Goal: Task Accomplishment & Management: Use online tool/utility

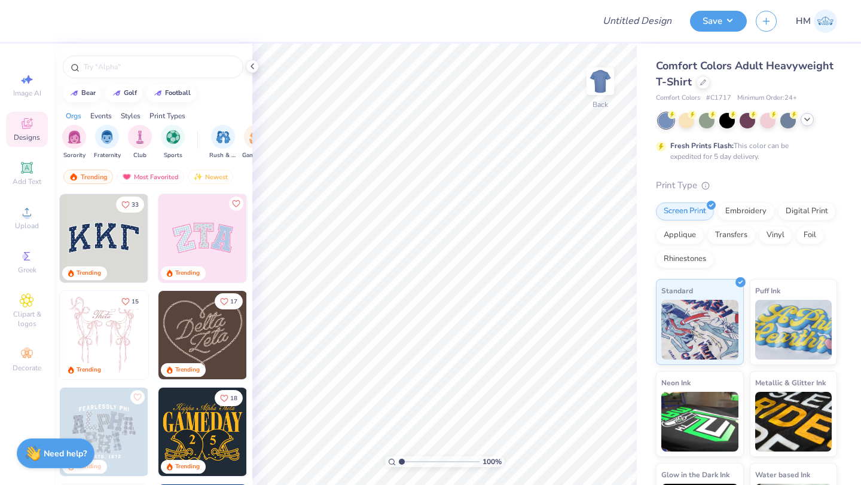
click at [811, 120] on icon at bounding box center [807, 120] width 10 height 10
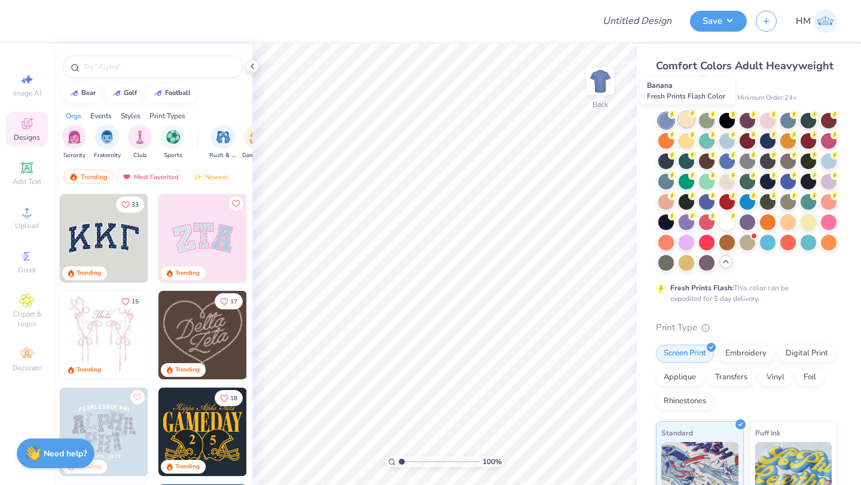
click at [684, 123] on div at bounding box center [687, 120] width 16 height 16
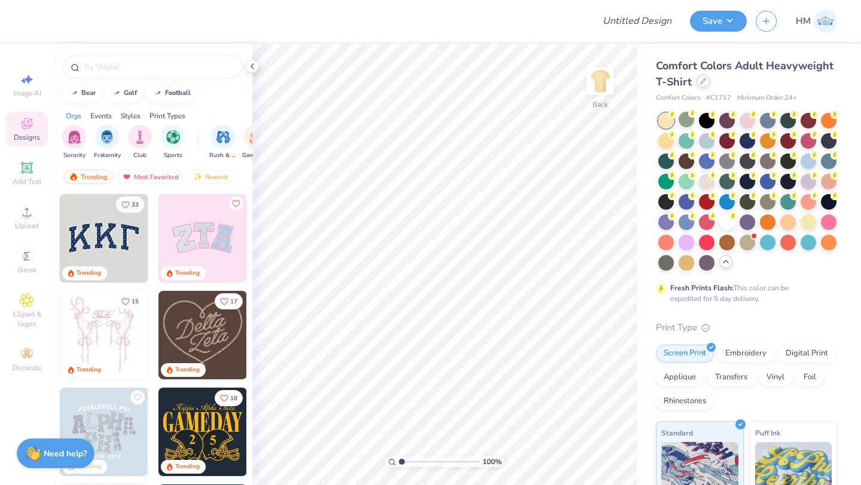
click at [701, 83] on icon at bounding box center [703, 81] width 5 height 5
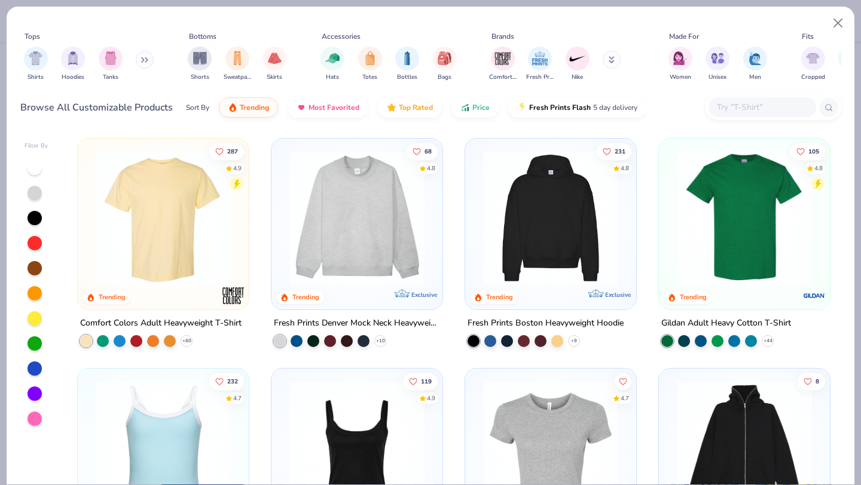
click at [749, 268] on img at bounding box center [744, 218] width 147 height 135
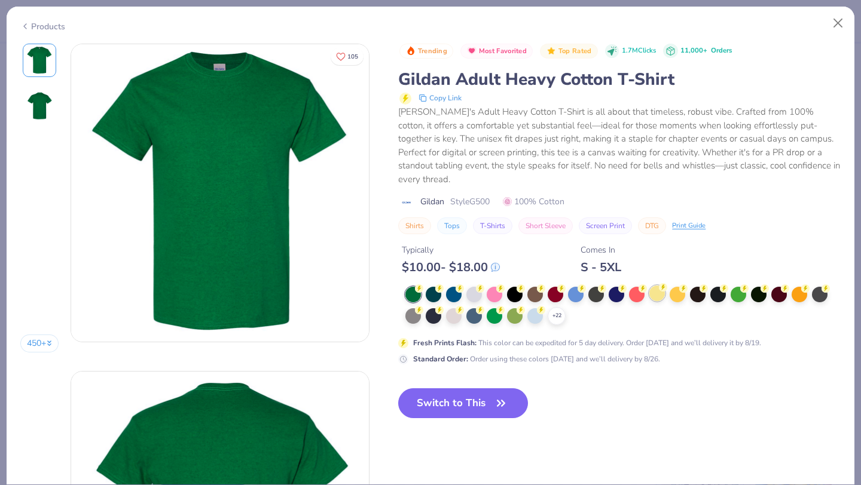
click at [657, 286] on div at bounding box center [657, 294] width 16 height 16
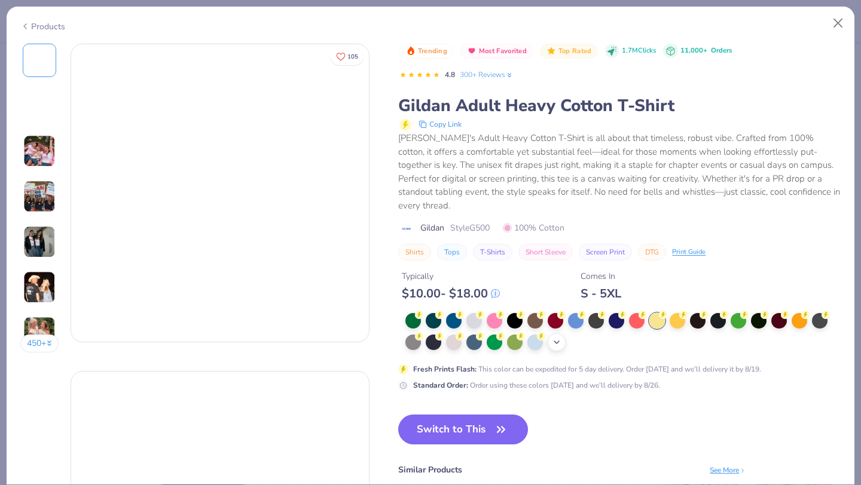
click at [555, 313] on div at bounding box center [556, 321] width 16 height 16
click at [555, 338] on icon at bounding box center [557, 343] width 10 height 10
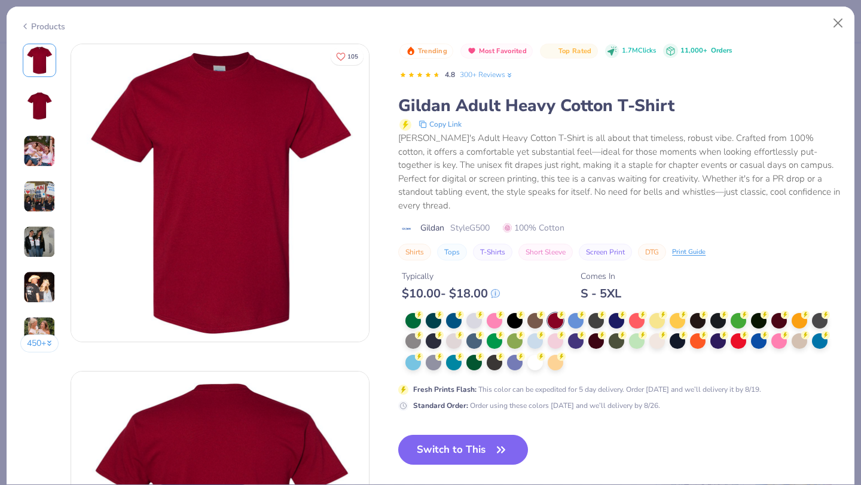
scroll to position [24, 0]
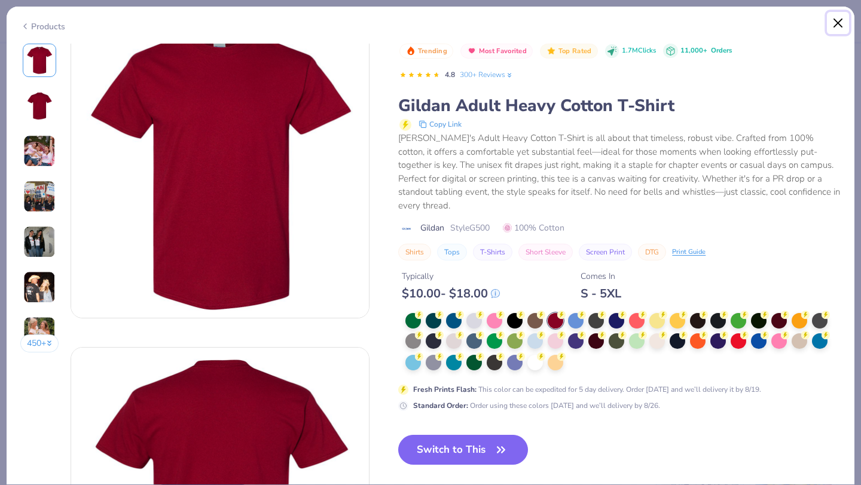
click at [834, 23] on button "Close" at bounding box center [838, 23] width 23 height 23
click at [838, 17] on button "Close" at bounding box center [838, 23] width 23 height 23
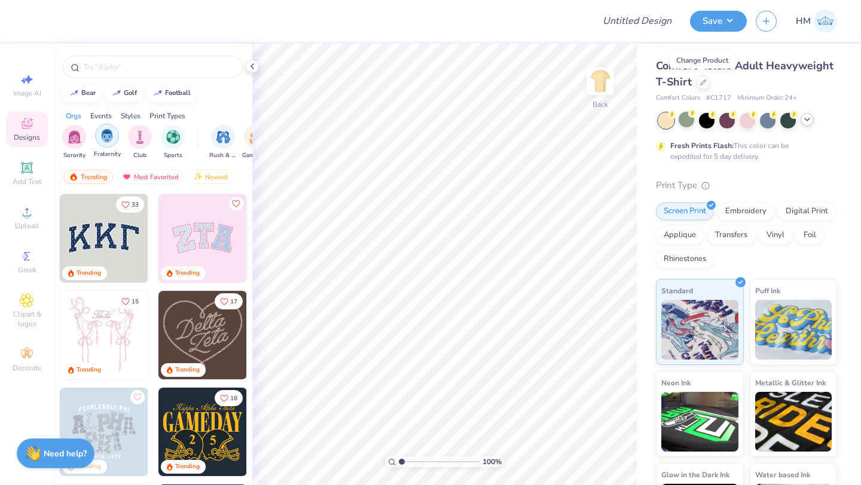
click at [102, 133] on img "filter for Fraternity" at bounding box center [106, 136] width 13 height 14
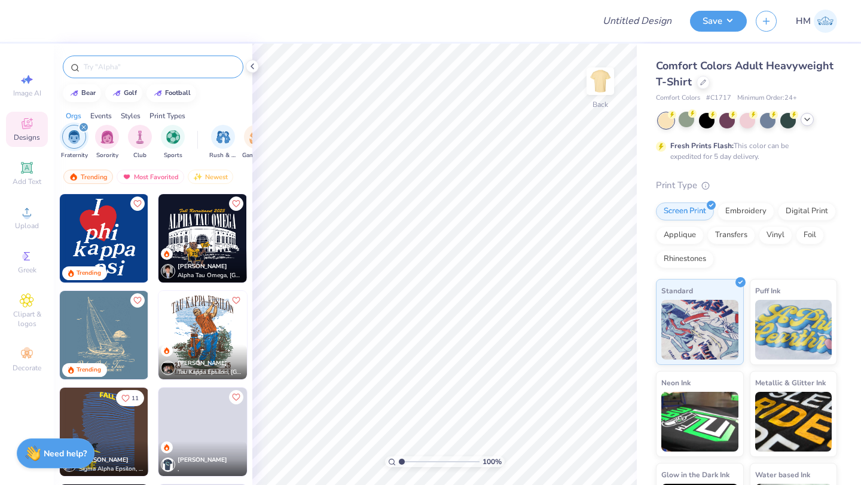
click at [114, 61] on input "text" at bounding box center [159, 67] width 153 height 12
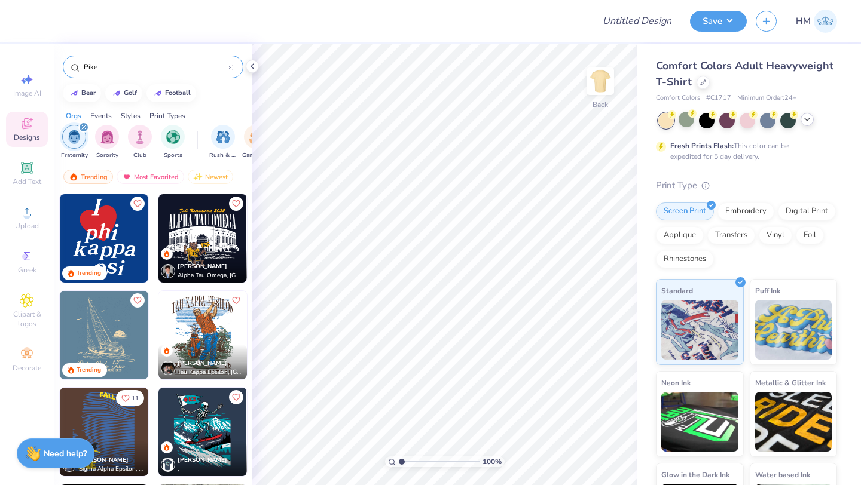
type input "Pike"
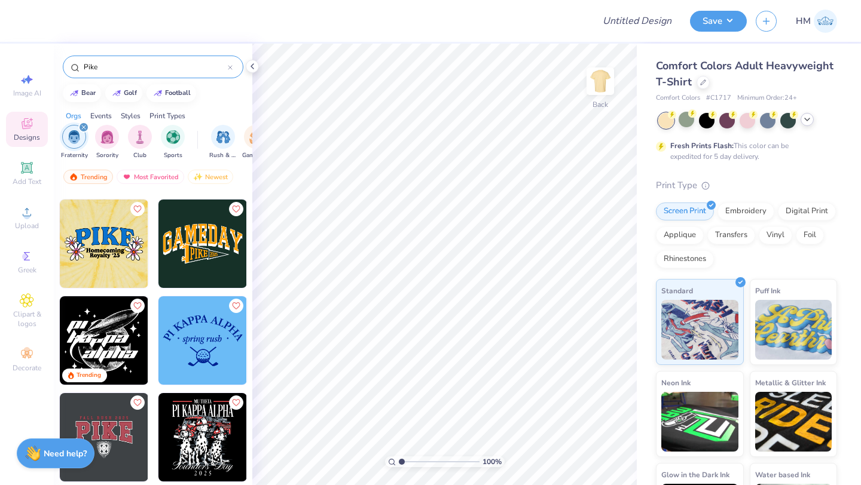
scroll to position [576, 0]
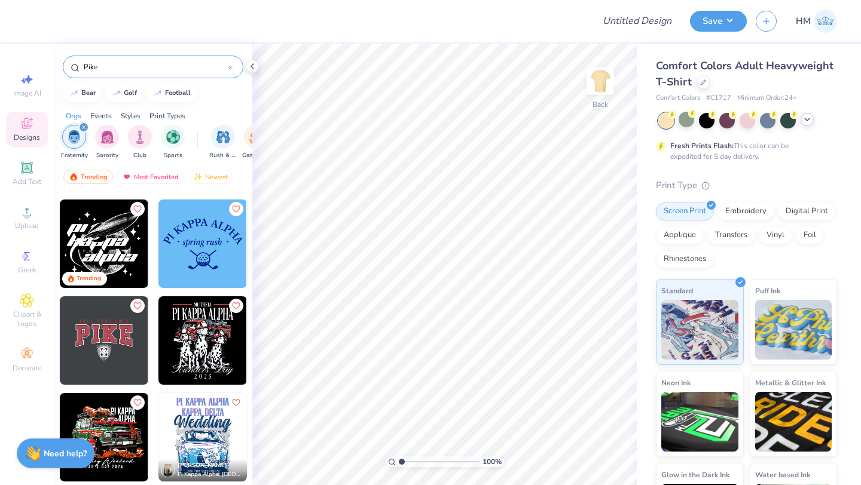
click at [232, 68] on icon at bounding box center [230, 67] width 5 height 5
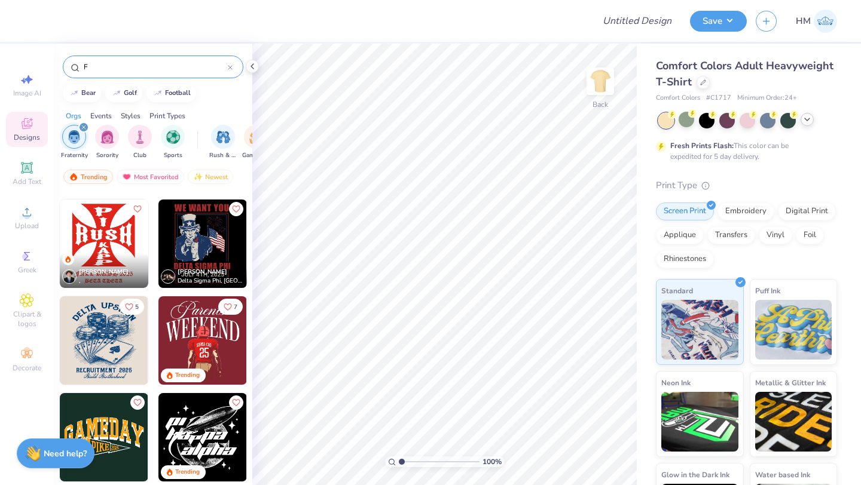
type input "F1"
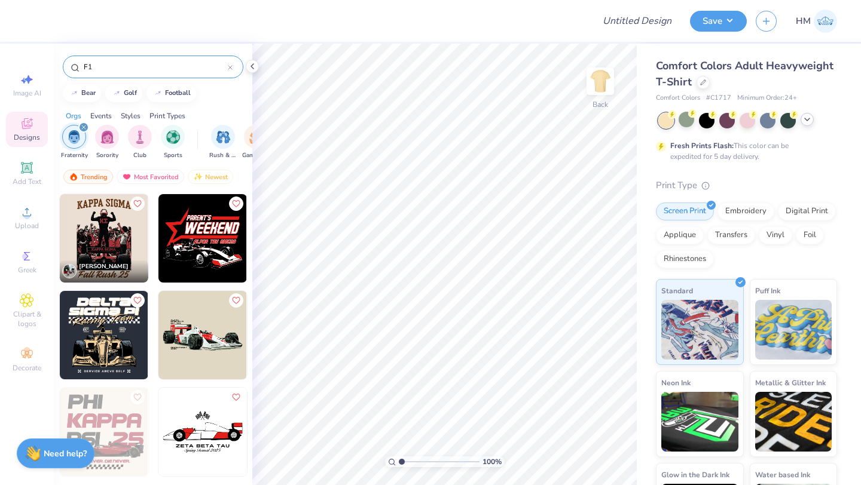
click at [83, 66] on input "F1" at bounding box center [155, 67] width 145 height 12
click at [96, 66] on input "F1" at bounding box center [155, 67] width 145 height 12
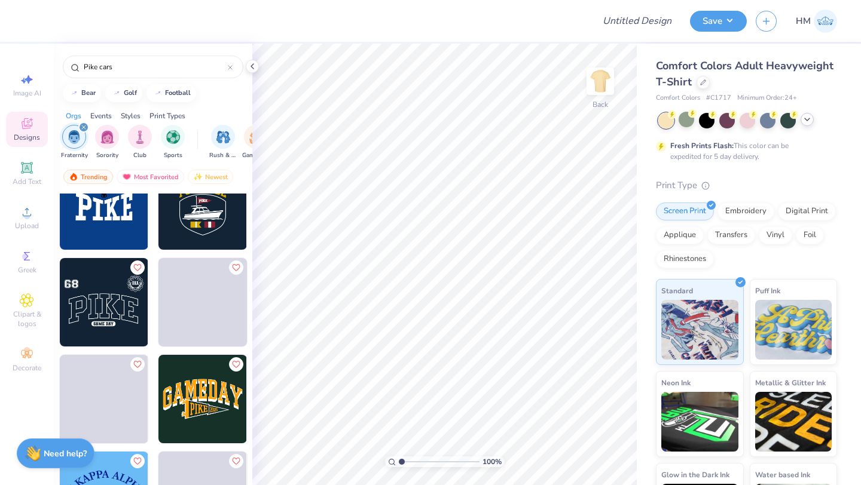
scroll to position [1015, 0]
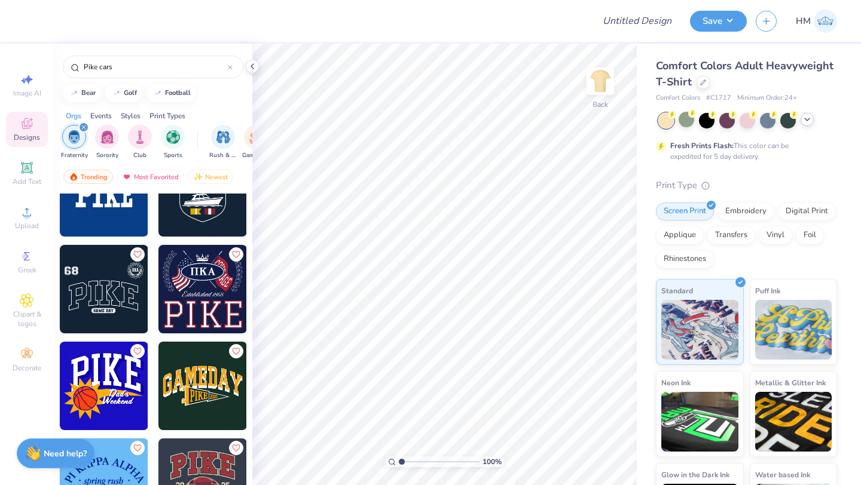
type input "Pike cars"
click at [230, 68] on icon at bounding box center [230, 68] width 4 height 4
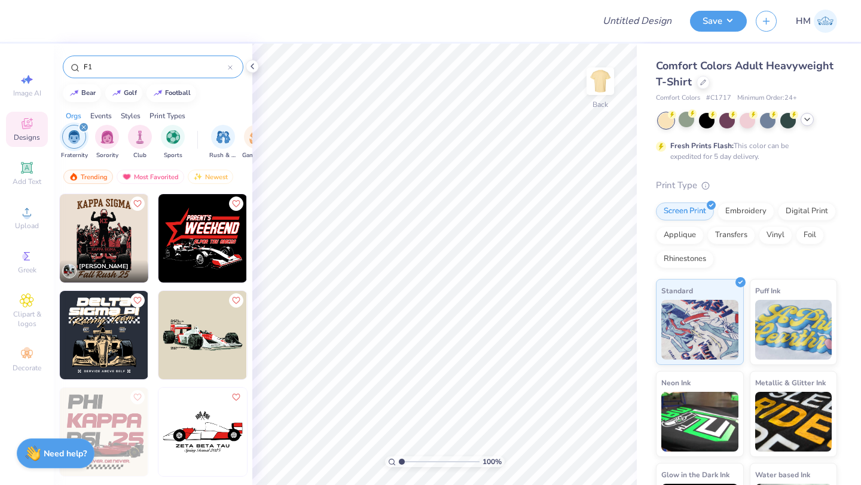
type input "F1"
click at [30, 264] on div "Greek" at bounding box center [27, 262] width 42 height 35
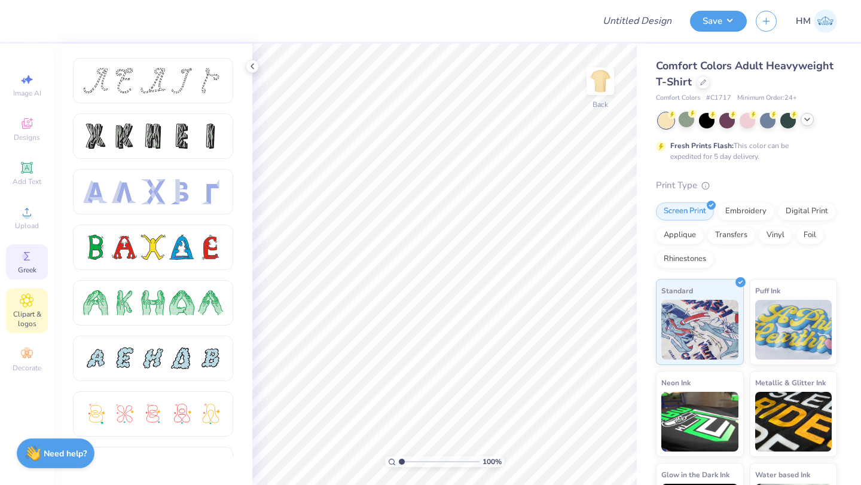
click at [33, 316] on span "Clipart & logos" at bounding box center [27, 319] width 42 height 19
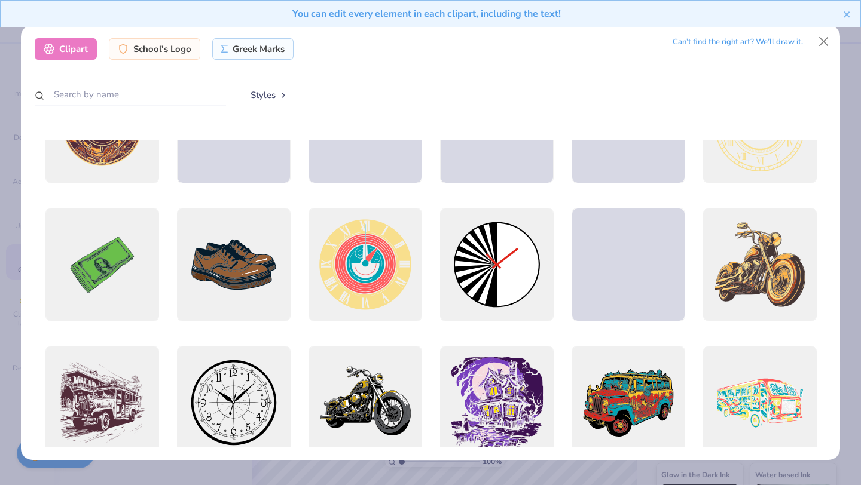
scroll to position [0, 0]
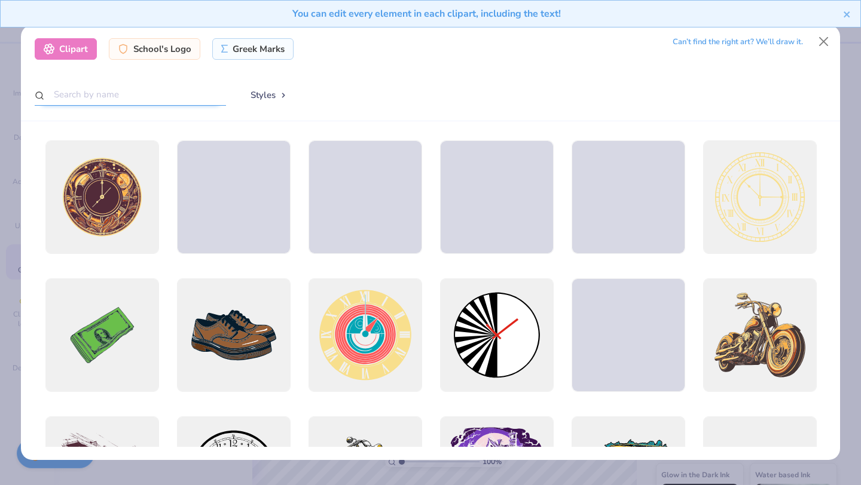
click at [115, 91] on input "text" at bounding box center [130, 95] width 191 height 22
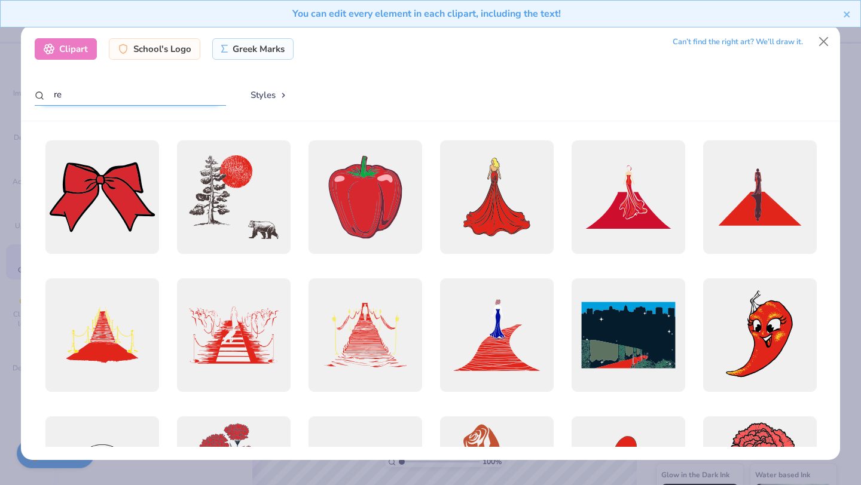
type input "r"
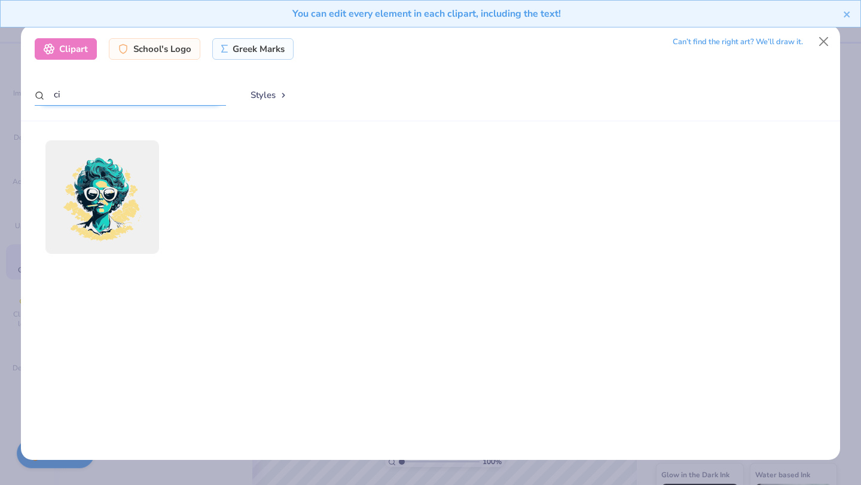
type input "c"
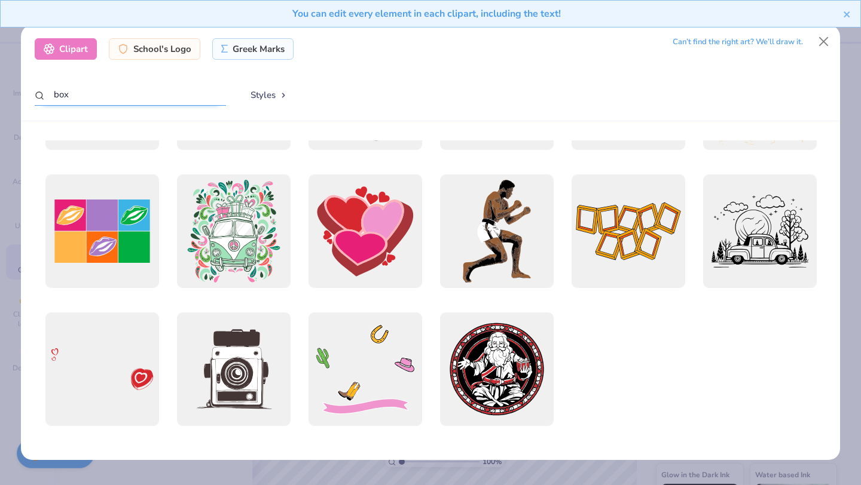
scroll to position [521, 0]
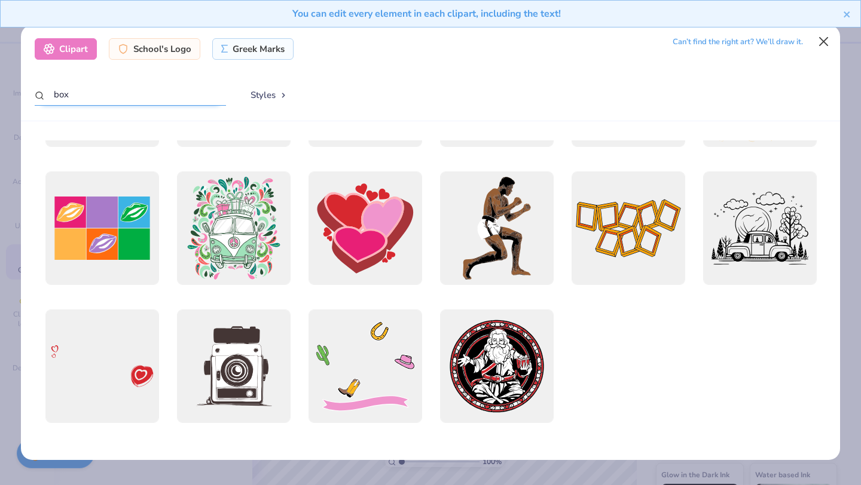
type input "box"
click at [824, 39] on button "Close" at bounding box center [824, 41] width 23 height 23
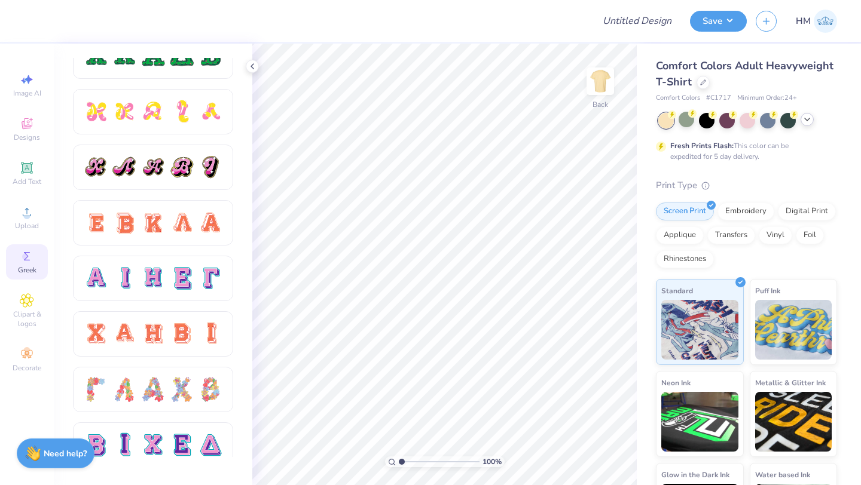
scroll to position [697, 0]
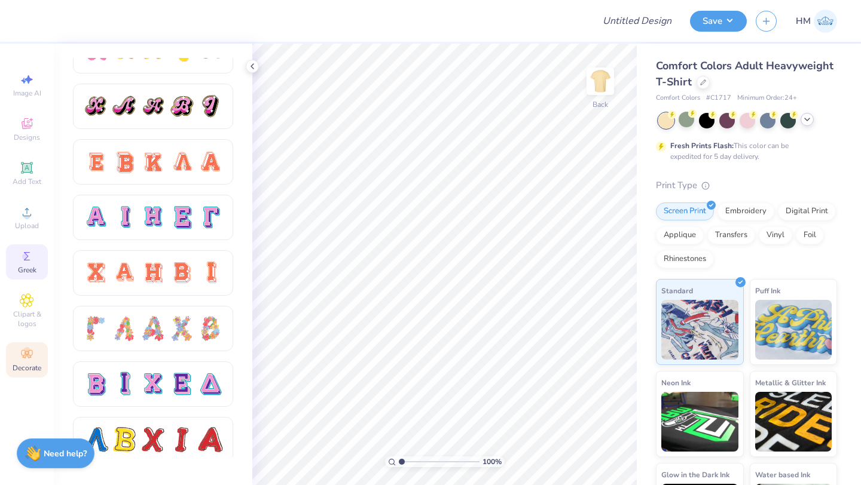
click at [29, 361] on icon at bounding box center [27, 354] width 14 height 14
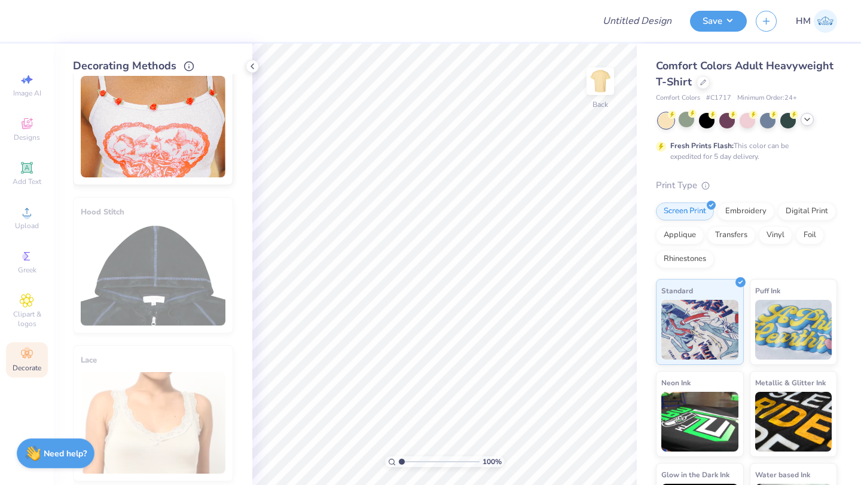
scroll to position [636, 0]
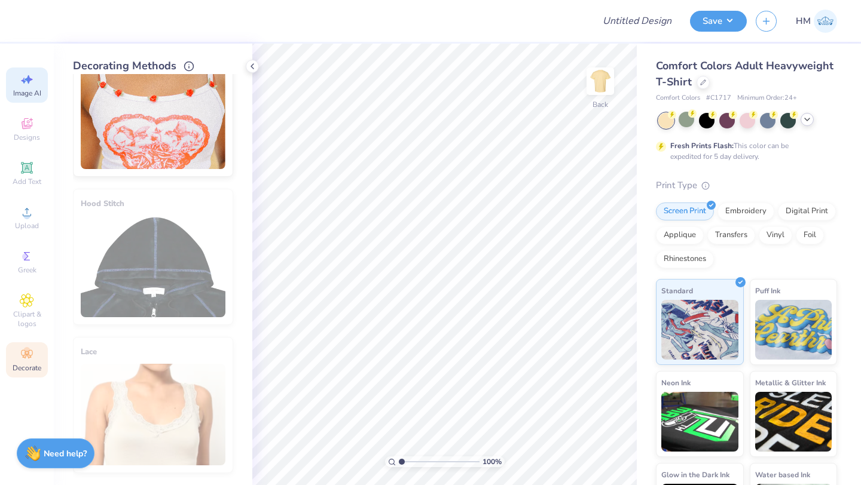
click at [30, 93] on span "Image AI" at bounding box center [27, 93] width 28 height 10
select select "4"
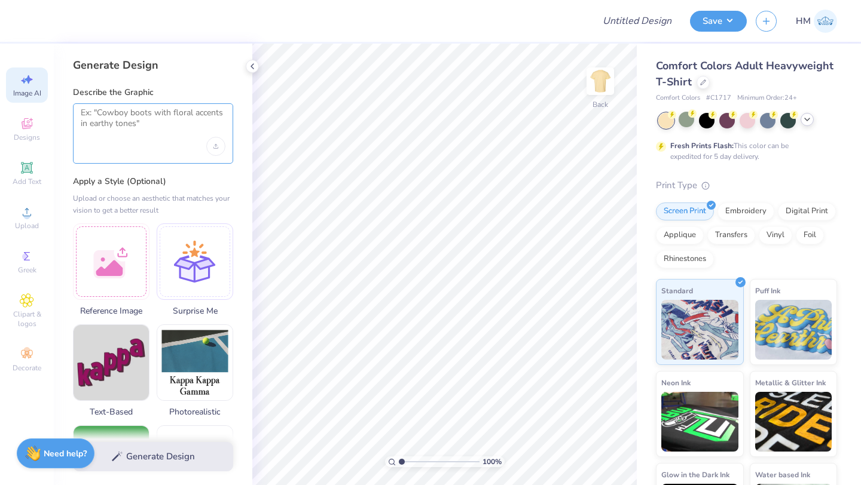
click at [133, 118] on textarea at bounding box center [153, 123] width 145 height 30
type textarea "f"
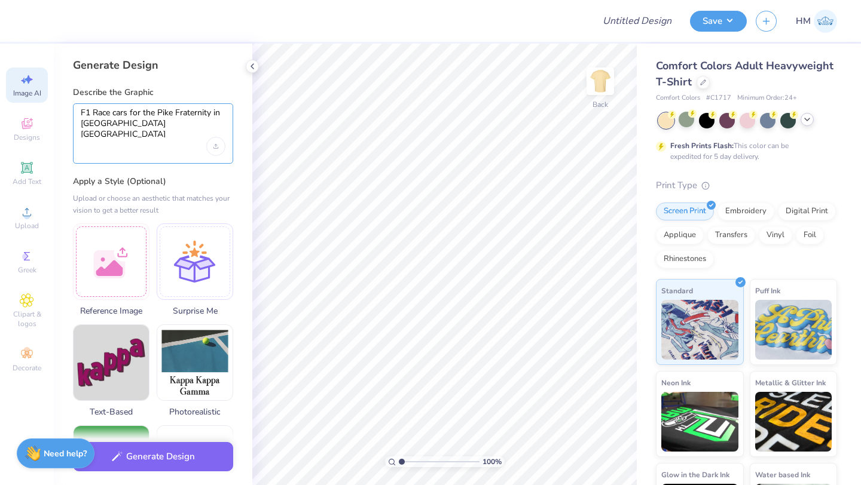
click at [115, 121] on textarea "F1 Race cars for the Pike Fraternity in Ithaca NY" at bounding box center [153, 123] width 145 height 30
type textarea "F1 Race cars for the Pike Fraternity in Ithaca NY"
click at [219, 146] on div "Upload image" at bounding box center [215, 146] width 19 height 19
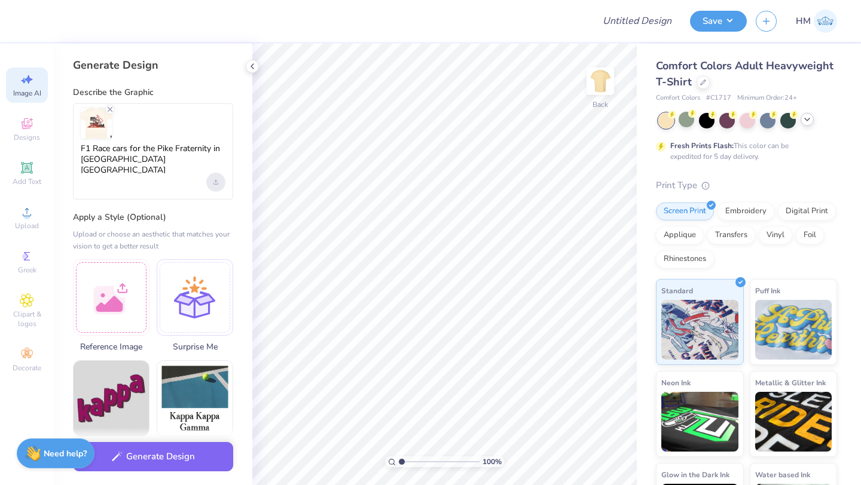
click at [215, 180] on icon "Upload image" at bounding box center [216, 180] width 2 height 1
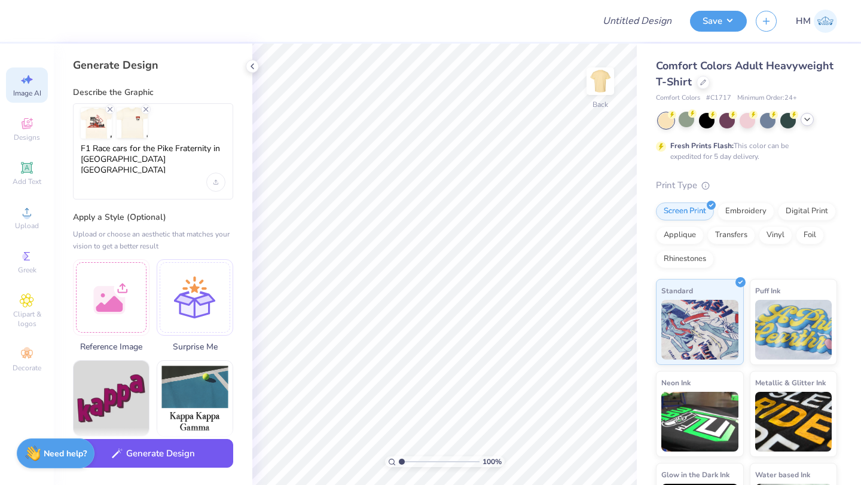
click at [173, 454] on button "Generate Design" at bounding box center [153, 453] width 160 height 29
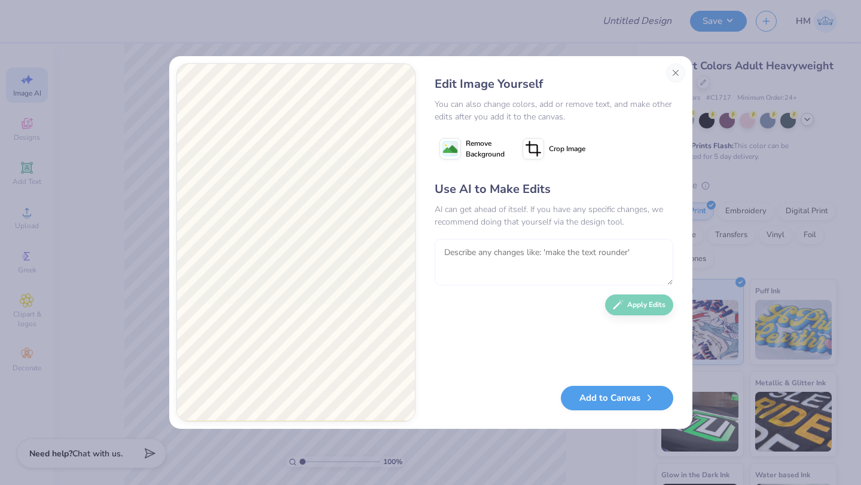
click at [459, 249] on textarea at bounding box center [554, 262] width 239 height 47
type textarea "Can you exactly replicate the images I uplodaded"
click at [649, 300] on button "Apply Edits" at bounding box center [639, 302] width 68 height 21
click at [514, 252] on textarea at bounding box center [554, 262] width 239 height 47
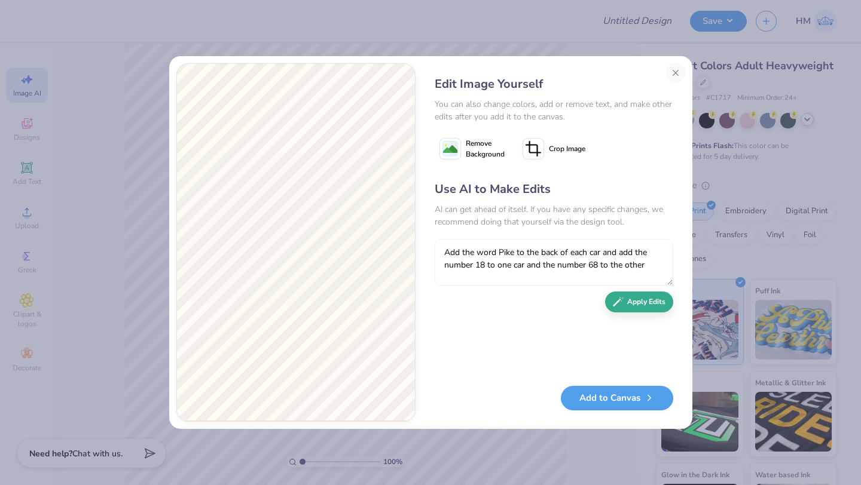
type textarea "Add the word Pike to the back of each car and add the number 18 to one car and …"
click at [646, 310] on button "Apply Edits" at bounding box center [639, 302] width 68 height 21
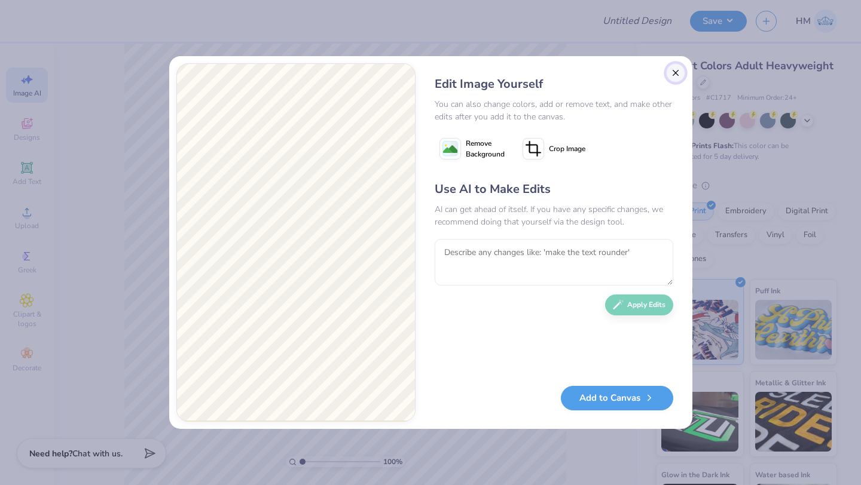
click at [680, 69] on button "Close" at bounding box center [675, 72] width 19 height 19
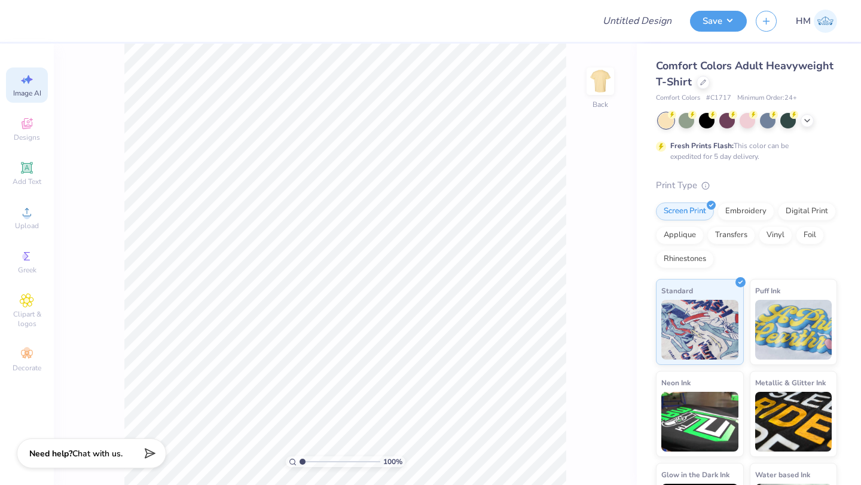
scroll to position [0, 27]
click at [28, 84] on icon at bounding box center [27, 79] width 14 height 14
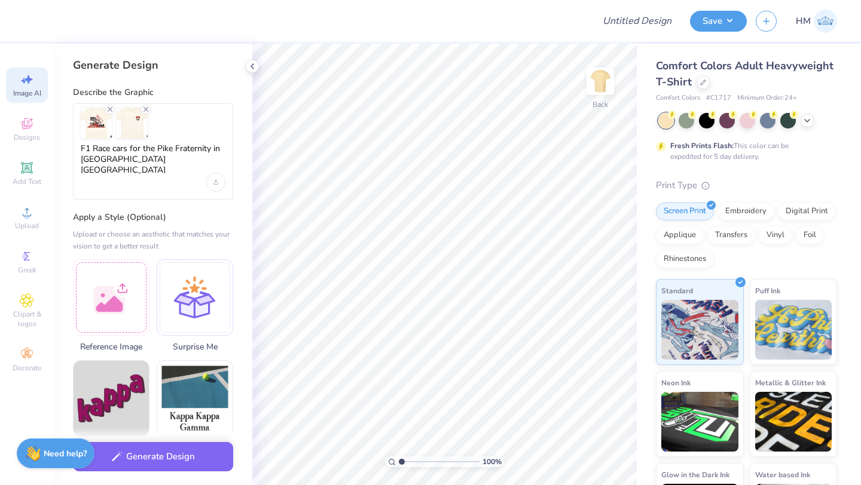
scroll to position [0, 0]
click at [145, 105] on icon "Remove uploaded image" at bounding box center [146, 110] width 10 height 10
click at [118, 160] on textarea "F1 Race cars for the Pike Fraternity in Ithaca NY" at bounding box center [153, 158] width 145 height 30
type textarea "F"
type textarea "R"
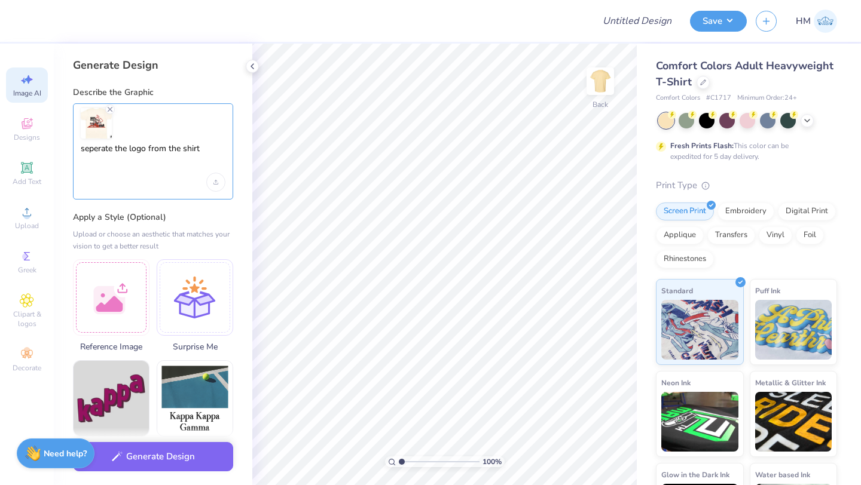
click at [146, 148] on textarea "seperate the logo from the shirt" at bounding box center [153, 158] width 145 height 30
click at [97, 146] on textarea "seperate the design from the shirt" at bounding box center [153, 158] width 145 height 30
click at [106, 148] on textarea "seperate the design from the shirt" at bounding box center [153, 158] width 145 height 30
click at [100, 155] on textarea "seperate the design from the shirt" at bounding box center [153, 158] width 145 height 30
click at [99, 153] on textarea "seperate the design from the shirt" at bounding box center [153, 158] width 145 height 30
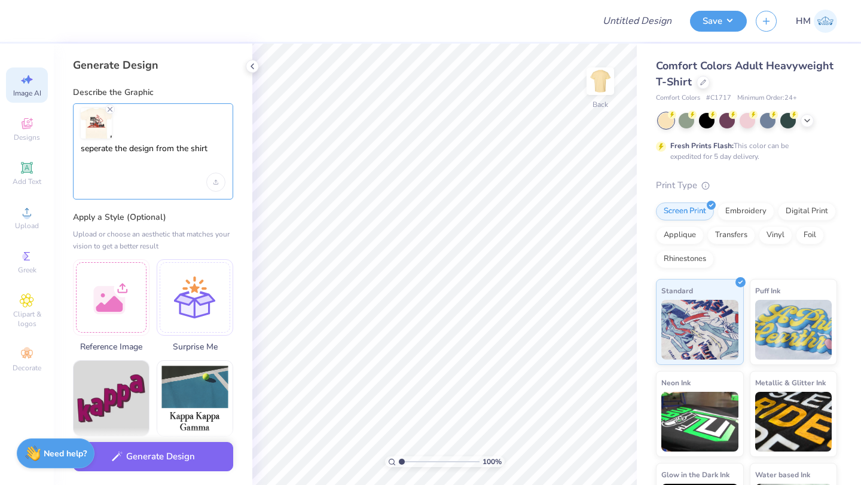
click at [99, 153] on textarea "seperate the design from the shirt" at bounding box center [153, 158] width 145 height 30
type textarea "separate the design from the shirt"
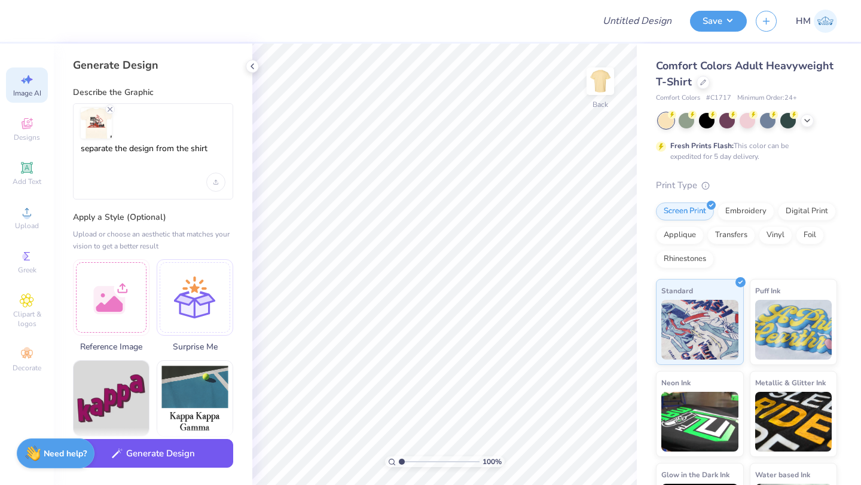
click at [137, 445] on button "Generate Design" at bounding box center [153, 453] width 160 height 29
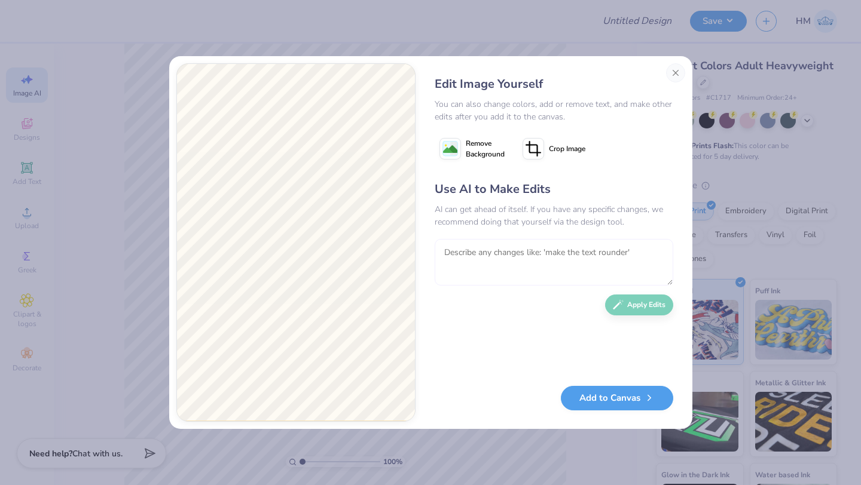
click at [541, 261] on textarea at bounding box center [554, 262] width 239 height 47
type textarea "Add the word Pike to each car and put the number 18 on one car and 68 on the ot…"
click at [638, 310] on button "Apply Edits" at bounding box center [639, 302] width 68 height 21
click at [566, 258] on textarea at bounding box center [554, 262] width 239 height 47
type textarea "Put more space between the cars"
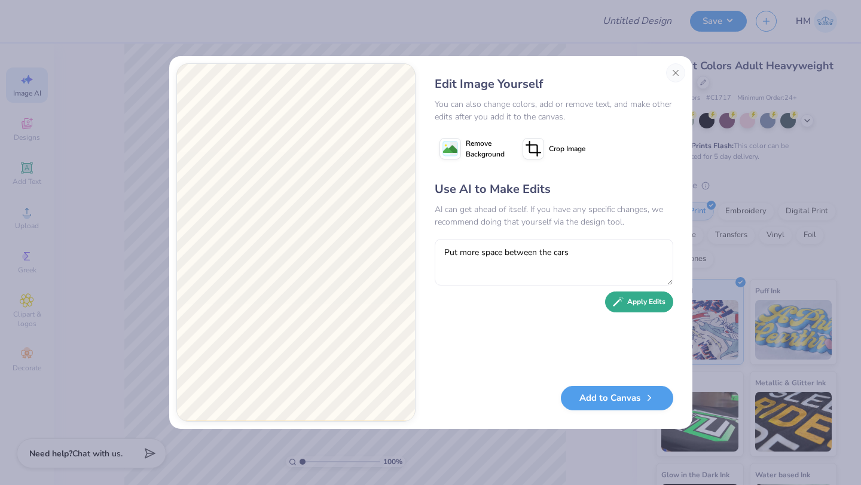
click at [642, 312] on button "Apply Edits" at bounding box center [639, 302] width 68 height 21
click at [550, 261] on textarea at bounding box center [554, 262] width 239 height 47
type textarea "Make it look like the cars are racing each other"
click at [653, 305] on button "Apply Edits" at bounding box center [639, 302] width 68 height 21
click at [513, 256] on textarea "add custom Pike decals to" at bounding box center [554, 262] width 239 height 47
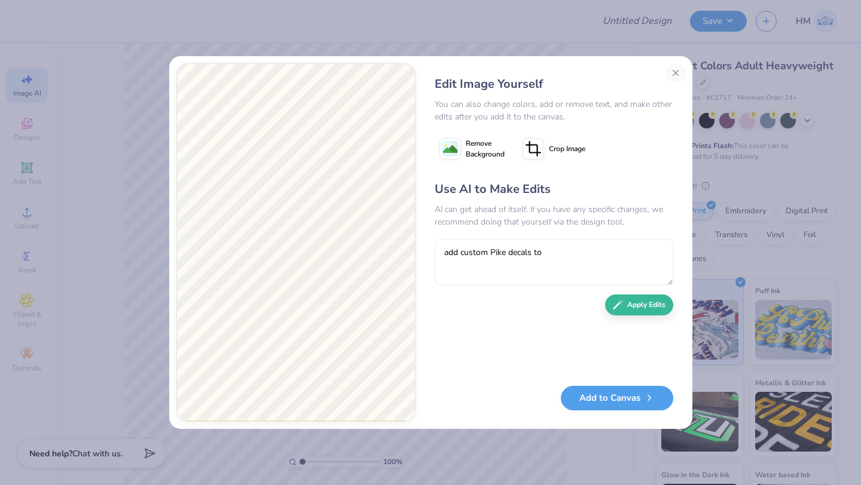
click at [509, 256] on textarea "add custom Pike decals to" at bounding box center [554, 262] width 239 height 47
click at [576, 252] on textarea "add custom Pike themed decals to" at bounding box center [554, 262] width 239 height 47
type textarea "add custom Pike themed decals to the cars"
click at [654, 301] on button "Apply Edits" at bounding box center [639, 302] width 68 height 21
click at [478, 262] on textarea "add custom Pike themed decals to the cars" at bounding box center [554, 262] width 239 height 47
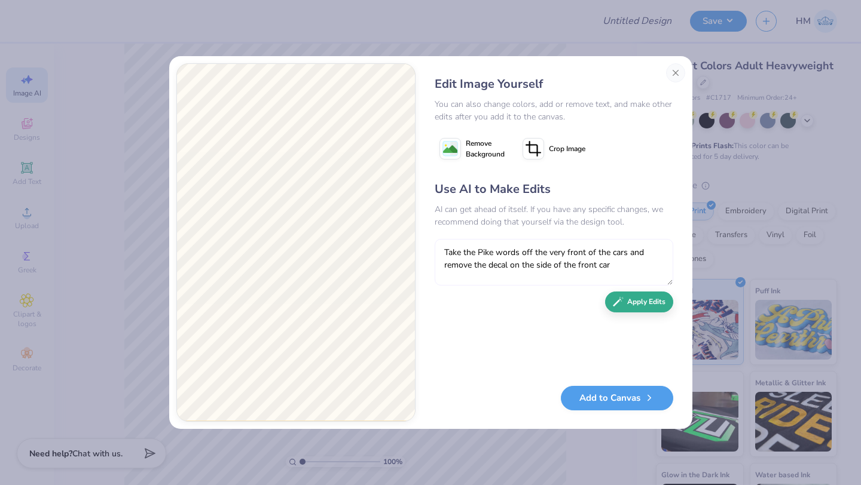
type textarea "Take the Pike words off the very front of the cars and remove the decal on the …"
click at [660, 302] on button "Apply Edits" at bounding box center [639, 302] width 68 height 21
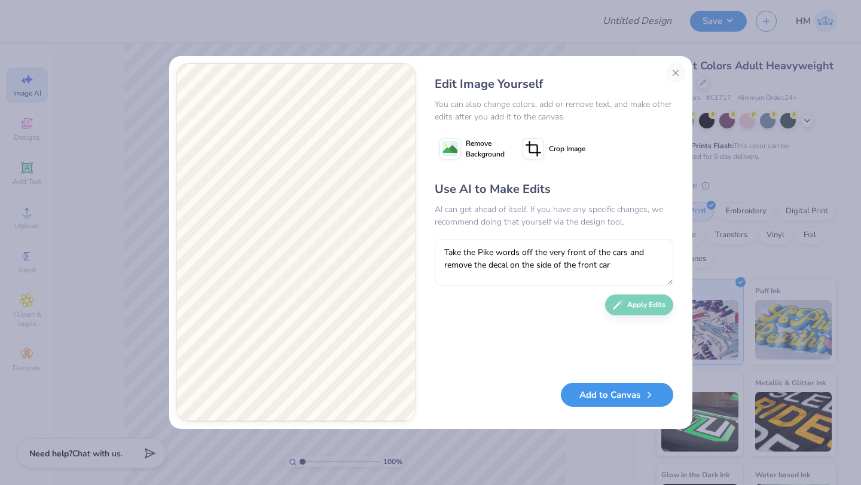
click at [627, 399] on button "Add to Canvas" at bounding box center [617, 395] width 112 height 25
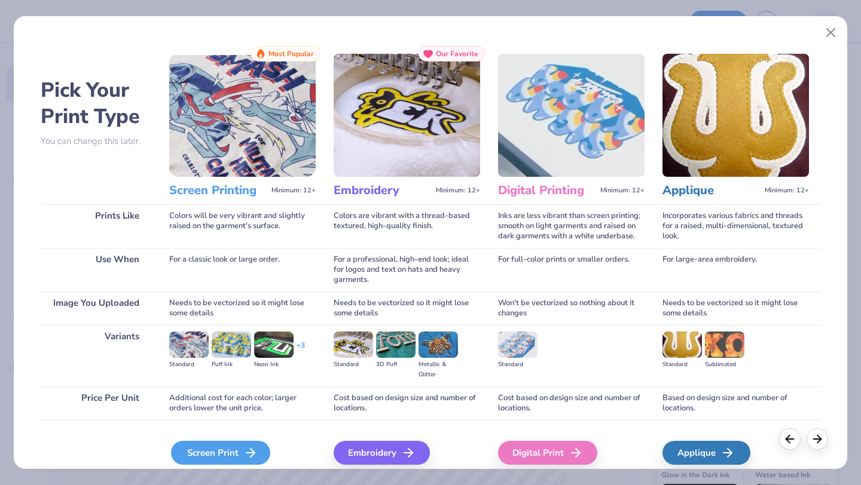
click at [223, 457] on div "Screen Print" at bounding box center [220, 453] width 99 height 24
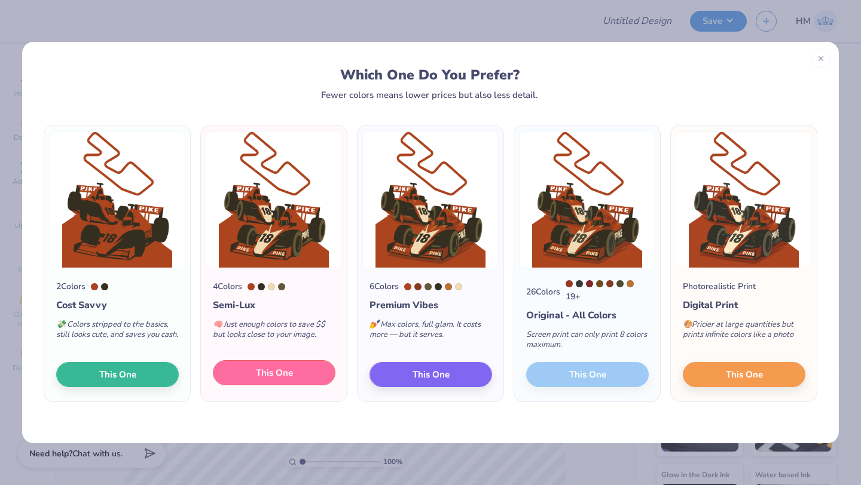
click at [288, 376] on span "This One" at bounding box center [274, 374] width 37 height 14
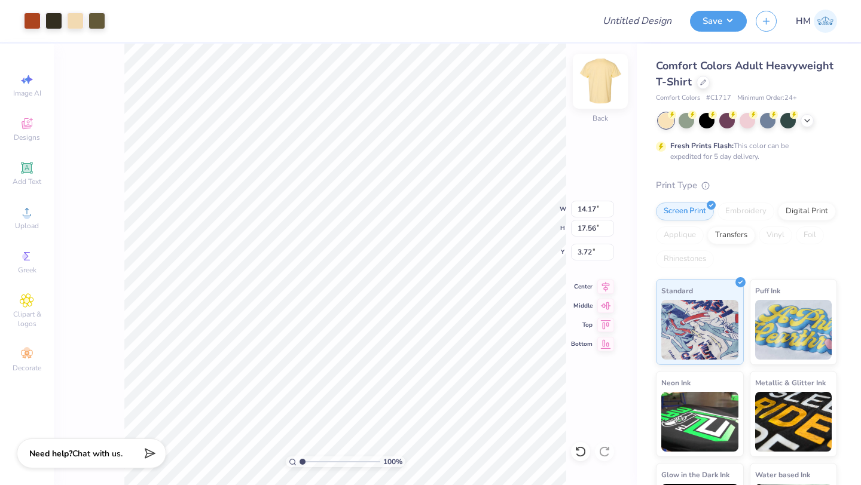
click at [591, 86] on img at bounding box center [600, 81] width 48 height 48
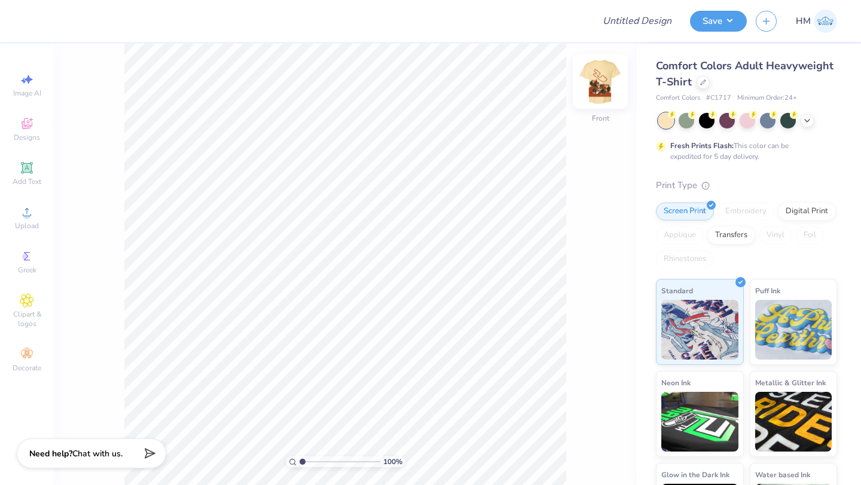
click at [602, 84] on img at bounding box center [600, 81] width 48 height 48
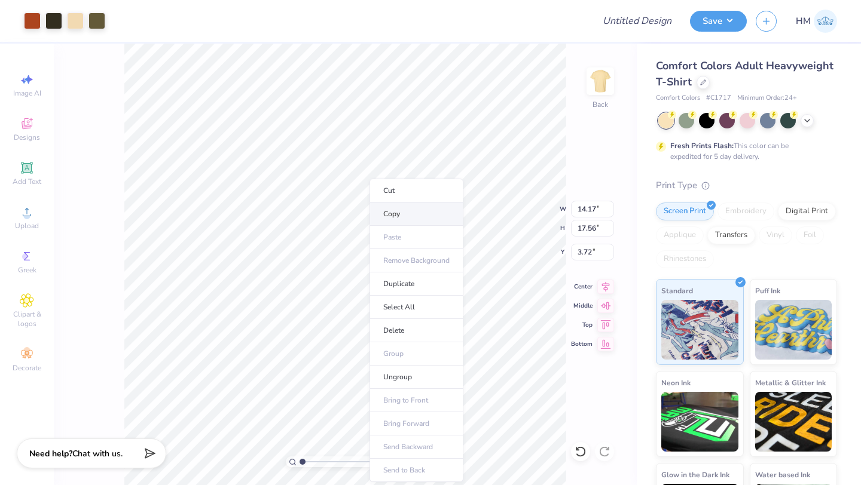
click at [384, 213] on li "Copy" at bounding box center [416, 214] width 94 height 23
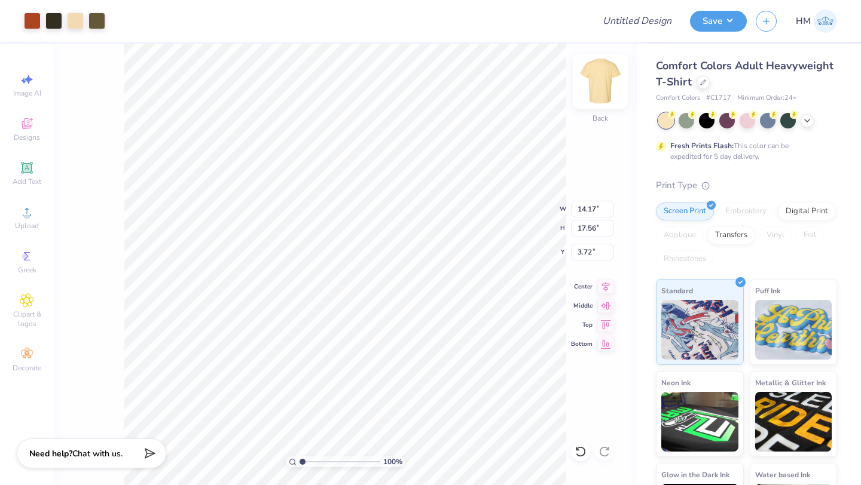
click at [591, 74] on img at bounding box center [600, 81] width 48 height 48
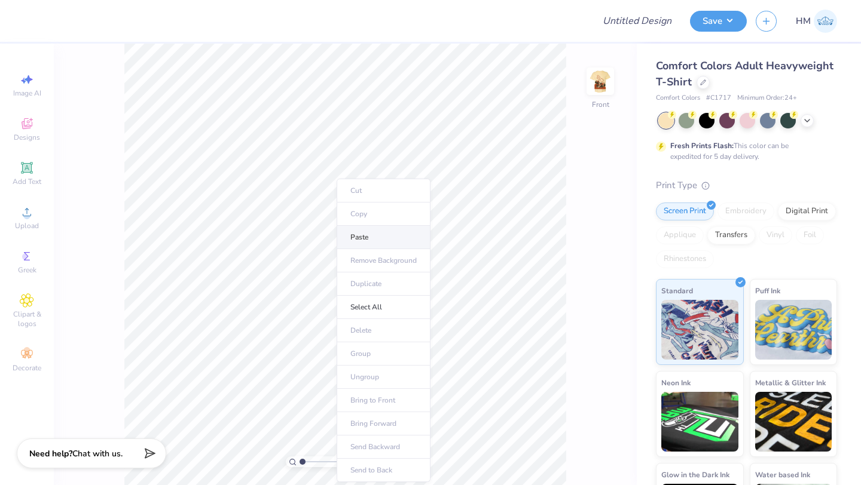
click at [370, 242] on li "Paste" at bounding box center [384, 237] width 94 height 23
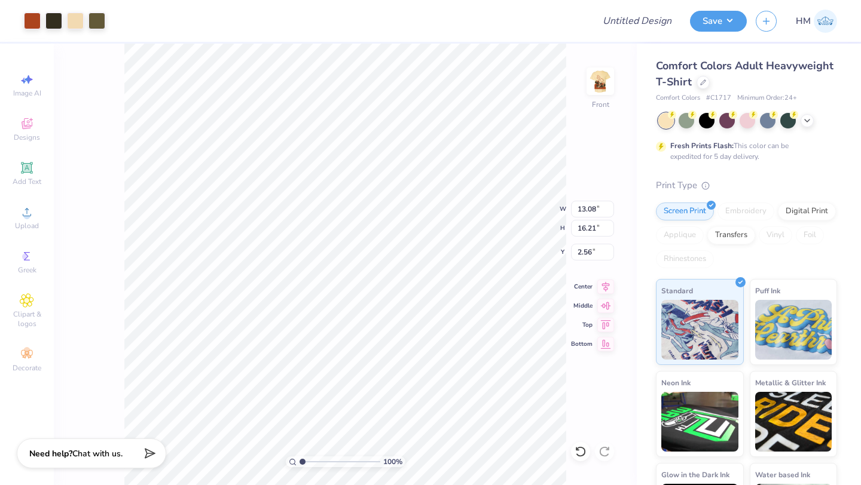
type input "13.08"
type input "16.21"
type input "3.00"
type input "0.29"
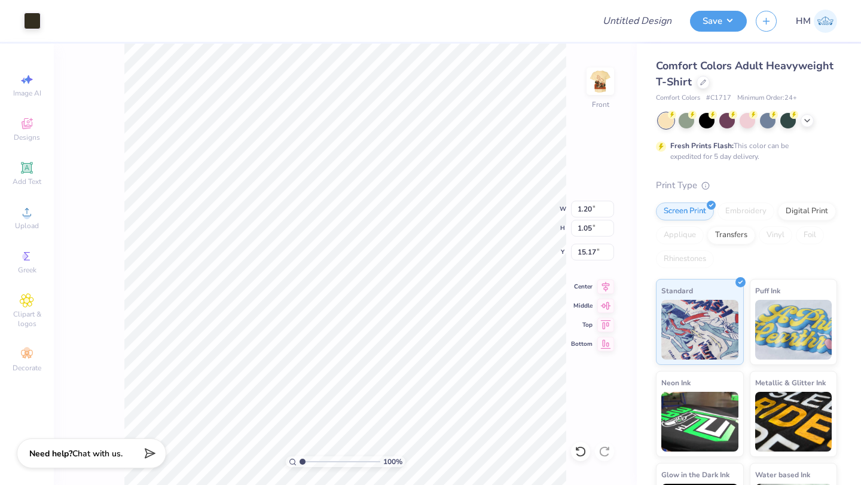
type input "15.77"
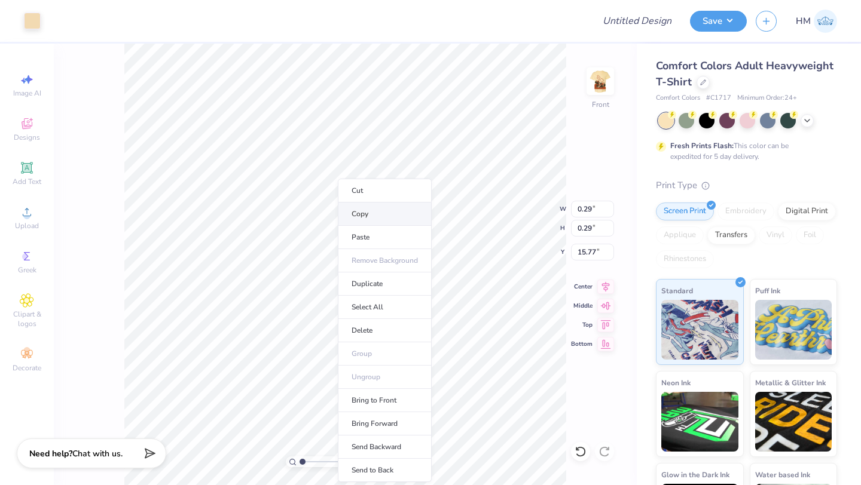
click at [365, 220] on li "Copy" at bounding box center [385, 214] width 94 height 23
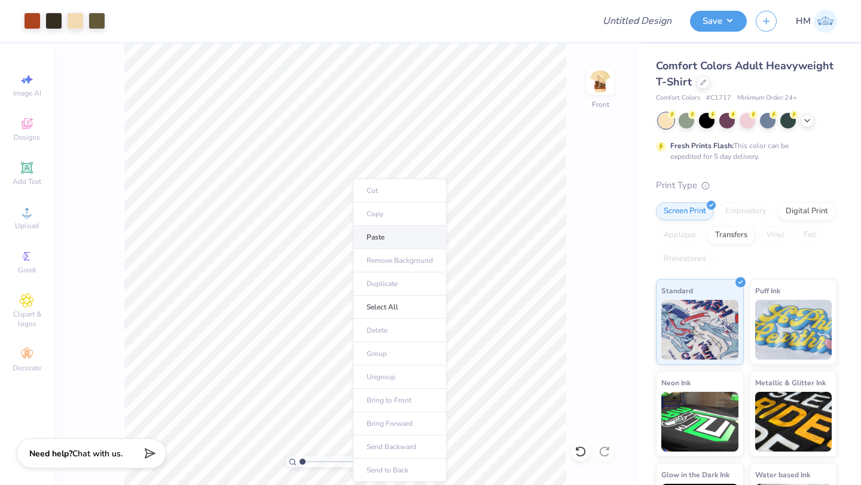
click at [381, 236] on li "Paste" at bounding box center [400, 237] width 94 height 23
click at [20, 170] on icon at bounding box center [27, 168] width 14 height 14
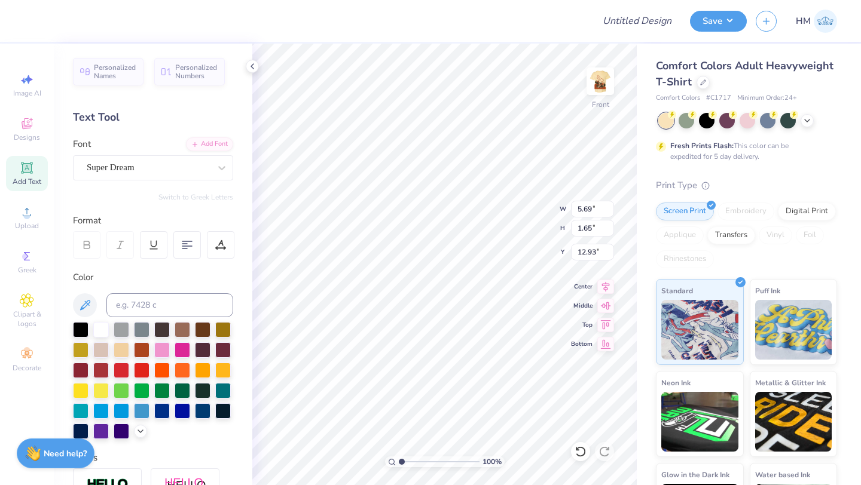
type textarea "T"
type textarea "^"
type textarea "6"
click at [82, 330] on div at bounding box center [81, 329] width 16 height 16
type input "0.81"
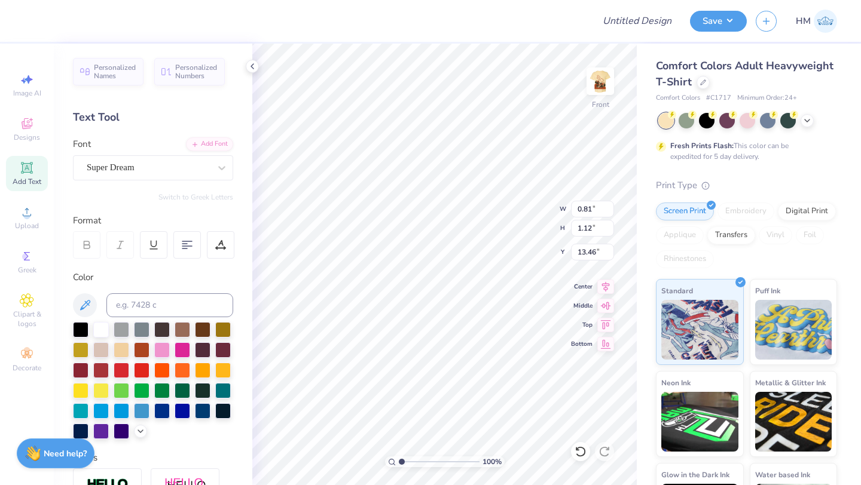
type input "1.12"
type input "15.14"
type input "11.32"
type input "7.26"
type input "11.11"
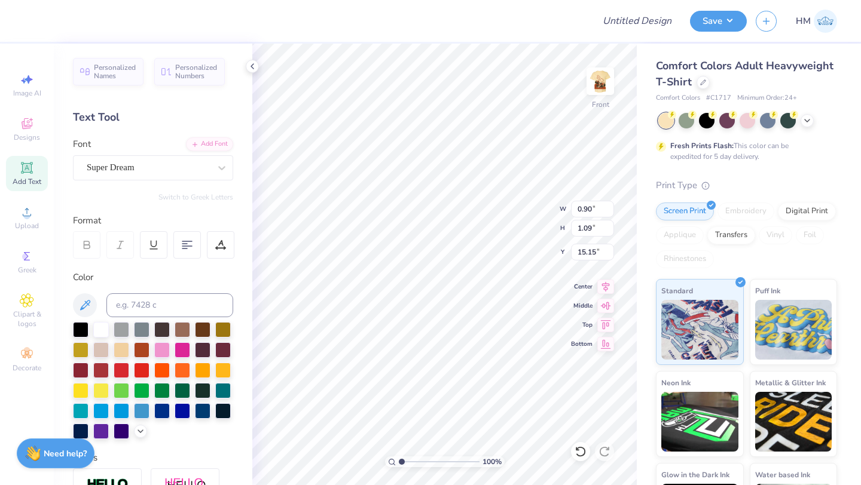
type input "0.90"
type input "1.09"
type input "14.97"
type input "1.20"
type input "1.05"
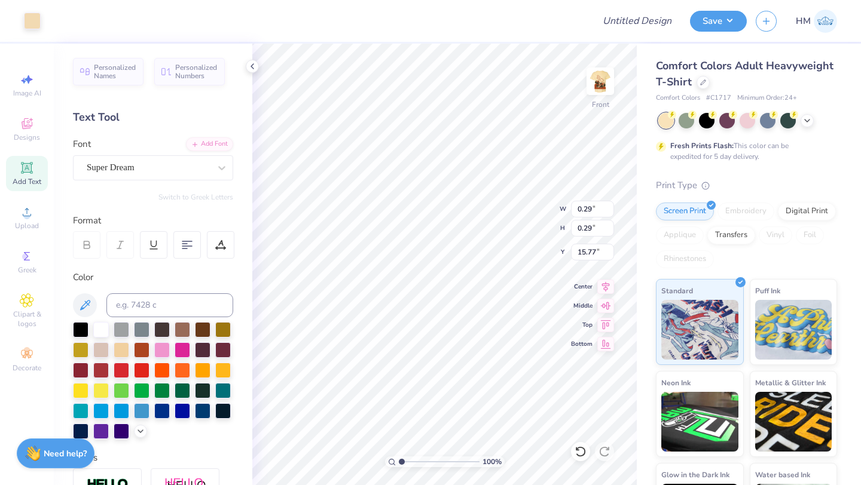
type input "15.17"
click at [33, 20] on div at bounding box center [32, 19] width 17 height 17
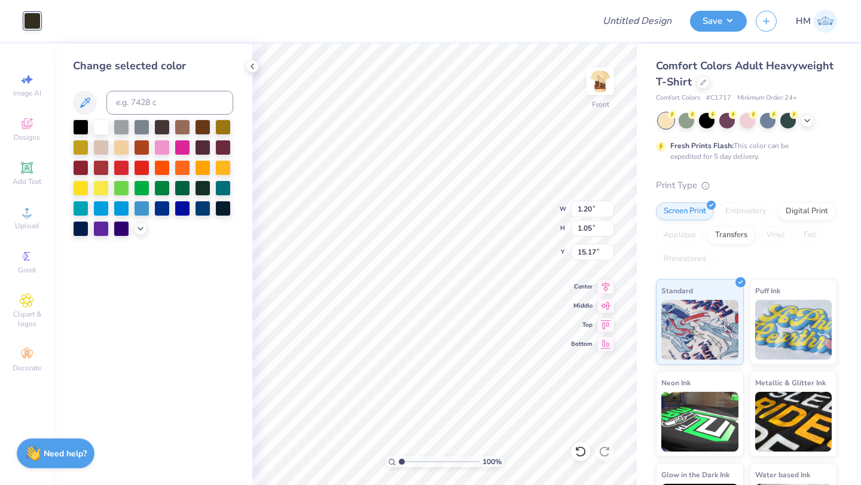
type input "0.90"
type input "1.09"
type input "14.97"
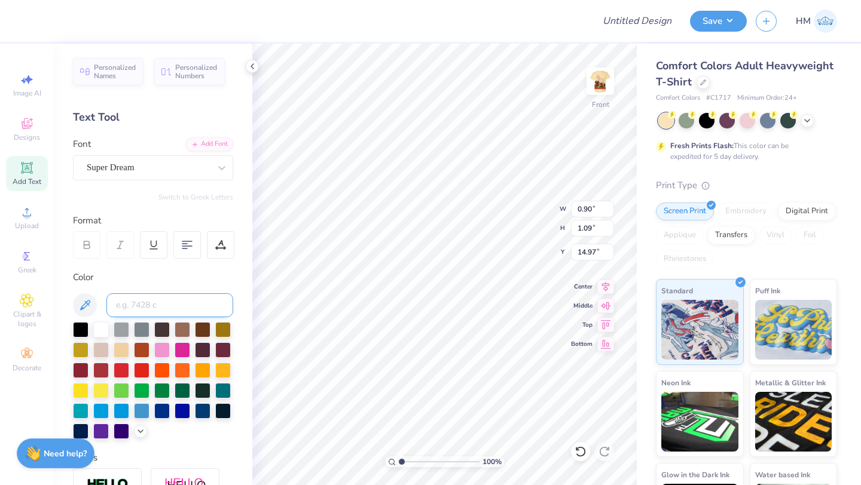
click at [129, 303] on input at bounding box center [169, 306] width 127 height 24
type input "2"
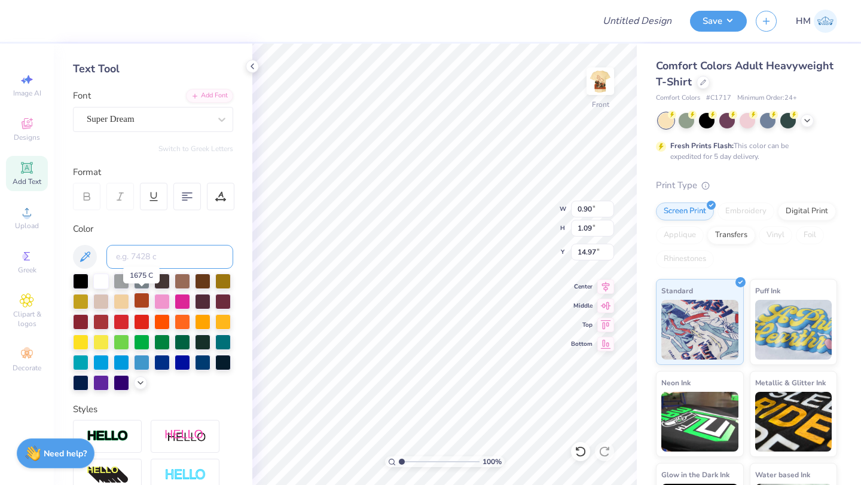
scroll to position [50, 0]
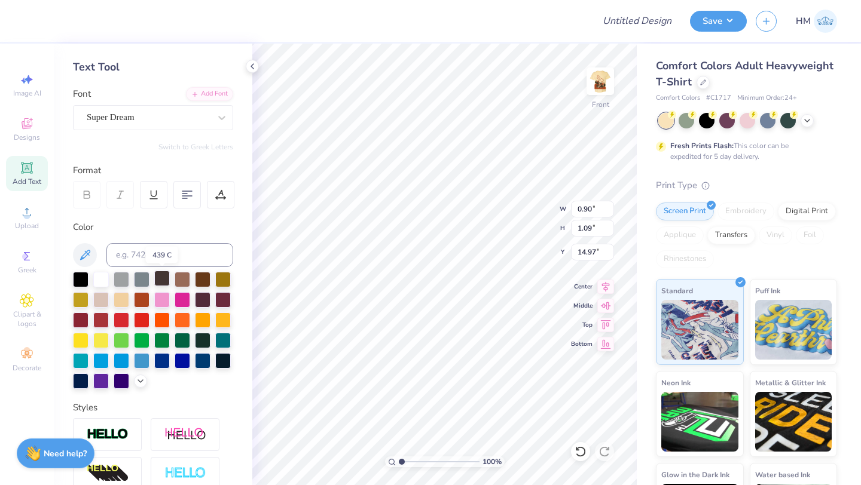
click at [158, 279] on div at bounding box center [162, 279] width 16 height 16
type input "0.75"
type input "0.91"
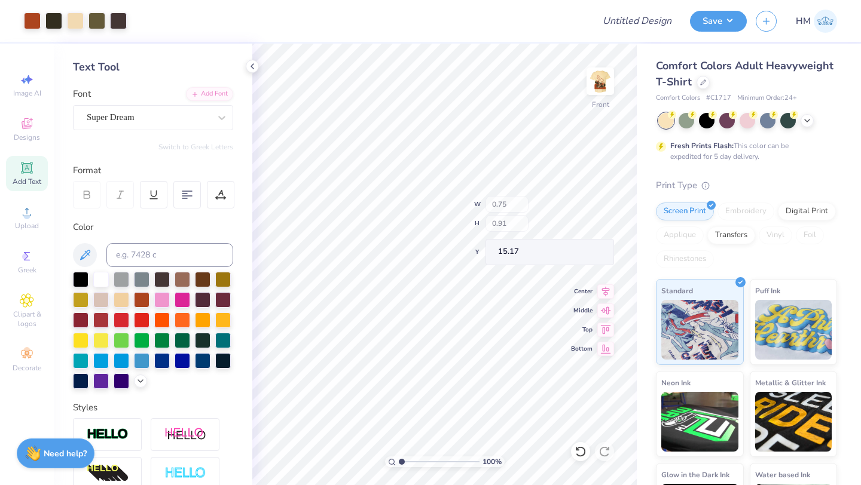
type input "15.24"
type input "15.01"
type input "0.79"
type input "0.89"
type input "15.02"
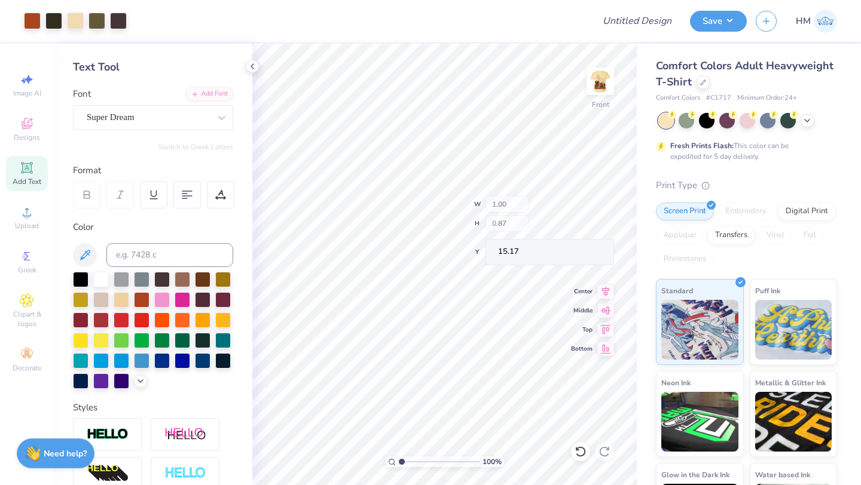
type input "1.00"
type input "0.87"
type input "1.00"
type input "0.87"
type input "15.05"
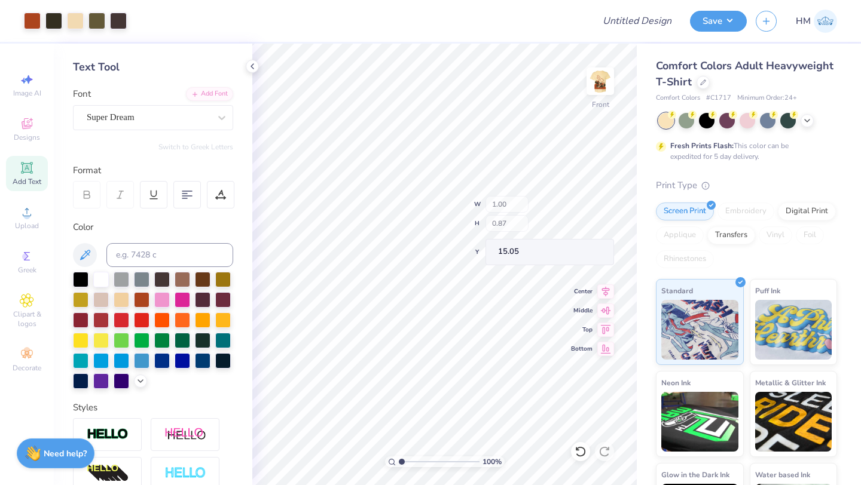
type input "1.23"
type input "1.07"
type input "0.79"
type input "0.89"
type input "15.02"
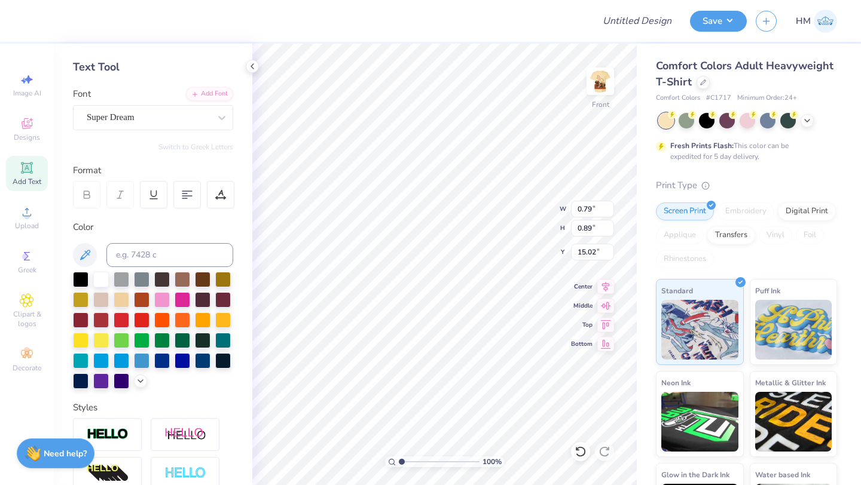
type textarea "68"
type input "1.45"
type input "1.32"
type input "14.82"
type input "1.27"
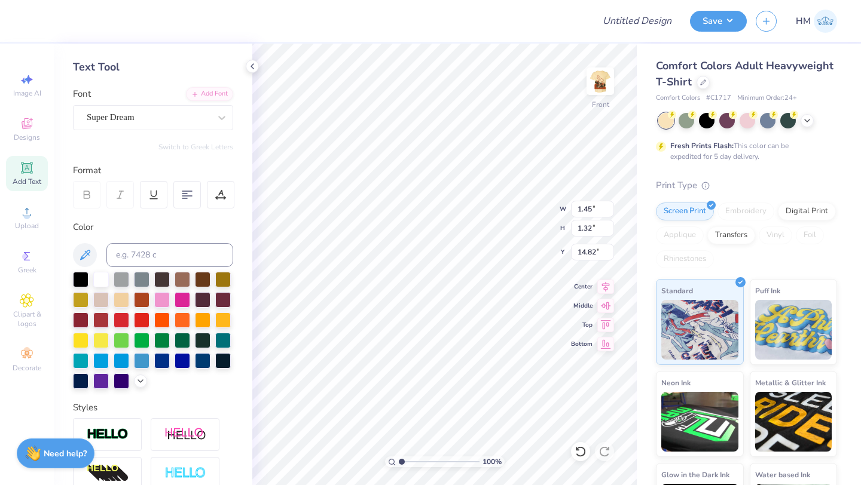
type input "1.15"
type input "15.12"
type input "6.42"
click at [445, 461] on input "range" at bounding box center [439, 462] width 81 height 11
type input "1.26"
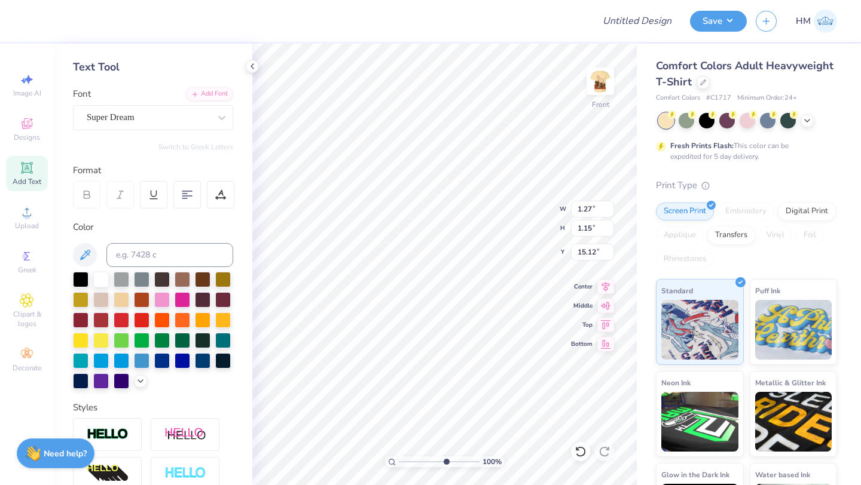
type input "1.19"
type input "15.04"
drag, startPoint x: 446, startPoint y: 461, endPoint x: 388, endPoint y: 463, distance: 58.0
type input "1"
click at [399, 463] on input "range" at bounding box center [439, 462] width 81 height 11
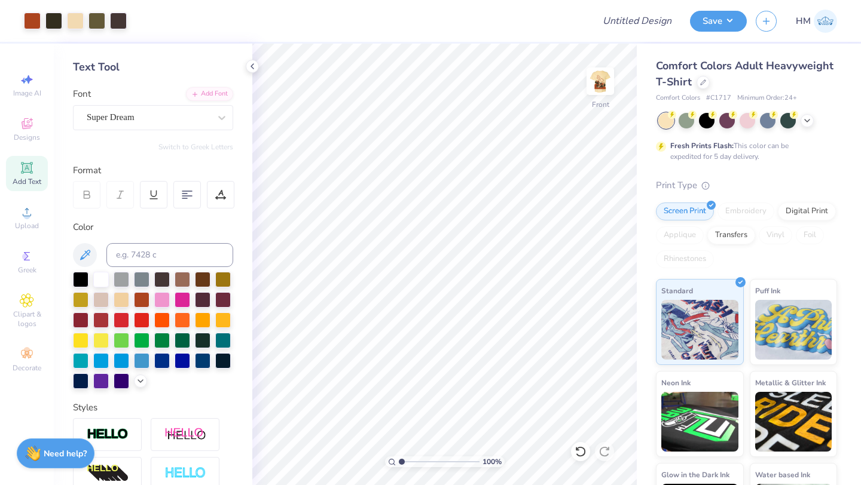
click at [23, 184] on span "Add Text" at bounding box center [27, 182] width 29 height 10
type textarea "T"
type textarea "18"
click at [166, 279] on div at bounding box center [162, 279] width 16 height 16
type input "1.25"
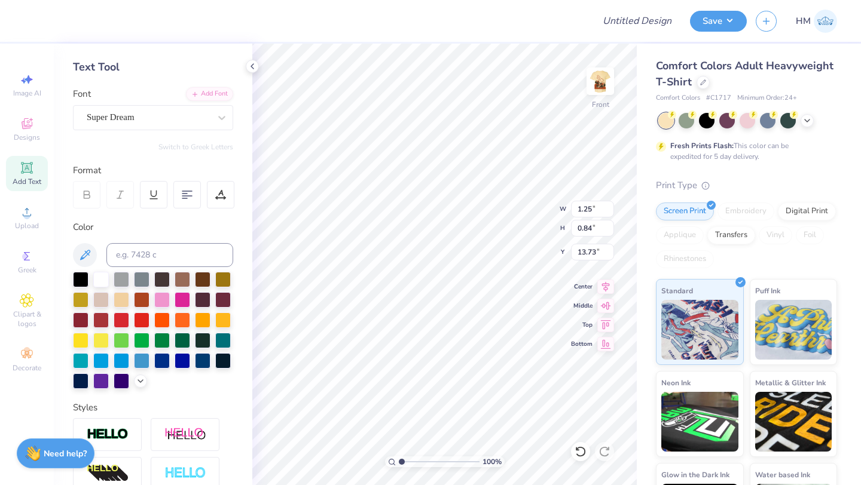
type input "0.84"
type input "11.80"
drag, startPoint x: 402, startPoint y: 462, endPoint x: 469, endPoint y: 467, distance: 67.2
type input "9.45"
click at [469, 467] on input "range" at bounding box center [439, 462] width 81 height 11
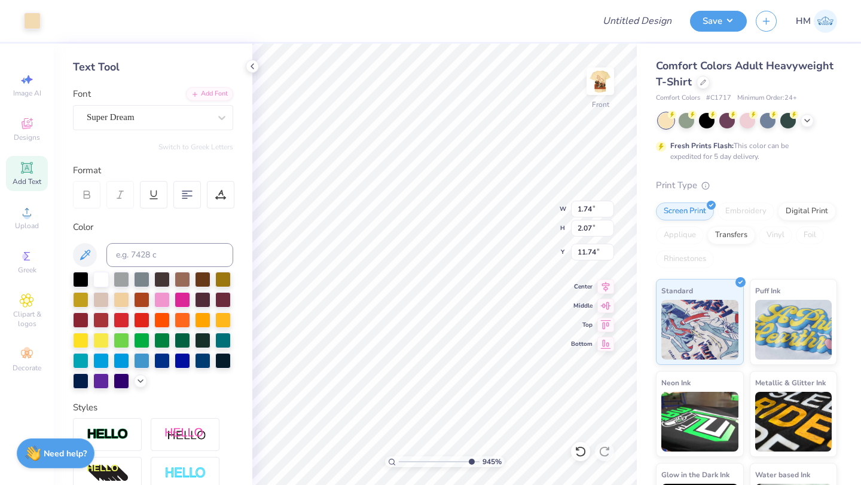
type input "1.74"
type input "2.07"
type input "11.74"
click at [584, 453] on icon at bounding box center [581, 452] width 12 height 12
type input "6.95"
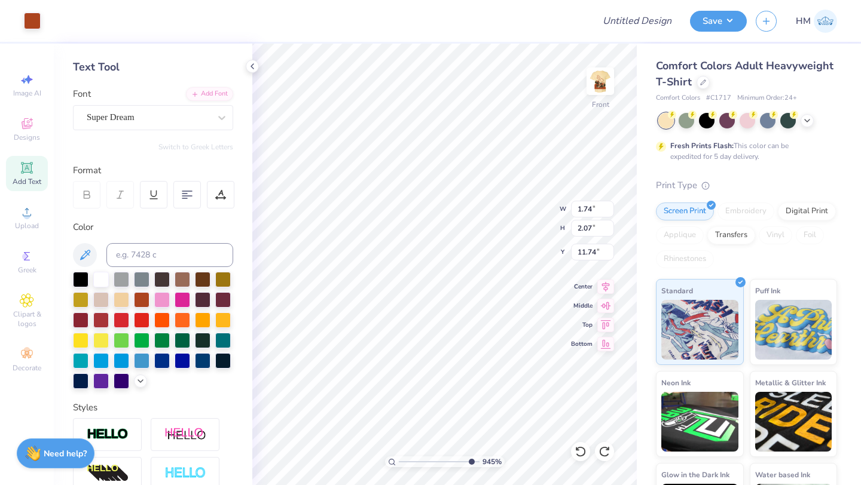
type input "5.94"
type input "11.68"
drag, startPoint x: 470, startPoint y: 461, endPoint x: 437, endPoint y: 460, distance: 32.9
type input "5.45"
click at [437, 460] on input "range" at bounding box center [439, 462] width 81 height 11
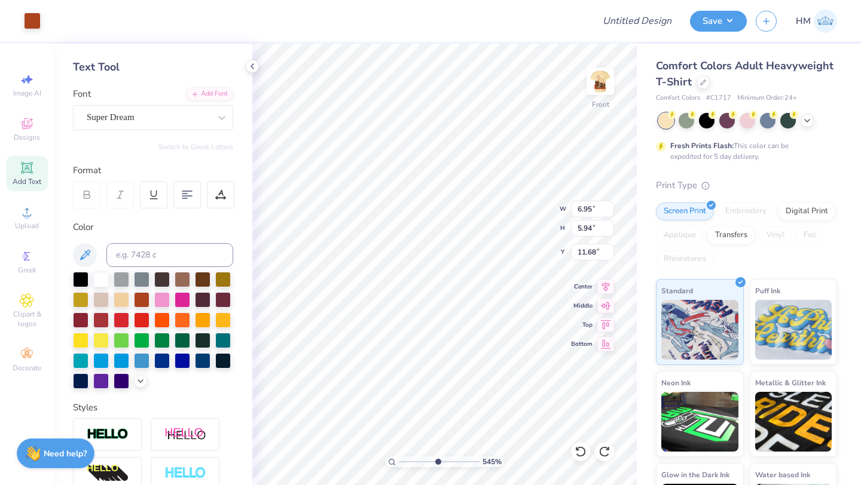
type input "1.25"
type input "0.84"
type input "11.80"
type input "1.13"
type input "0.76"
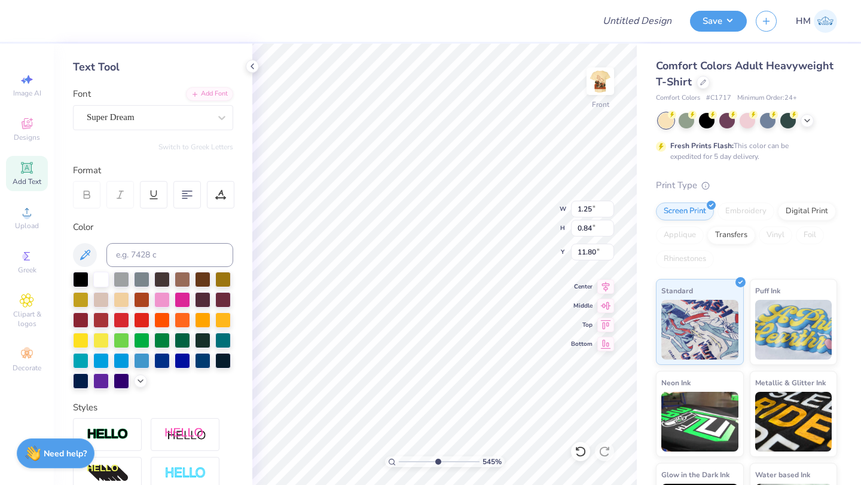
type input "11.88"
type input "4.45"
type input "4.03"
click at [586, 456] on icon at bounding box center [581, 452] width 12 height 12
type input "9.33"
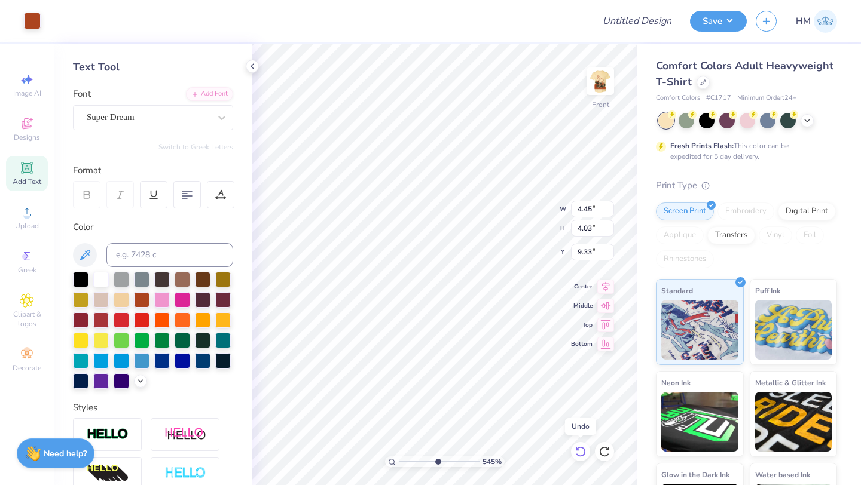
click at [580, 454] on icon at bounding box center [581, 452] width 12 height 12
type input "1.25"
type input "0.84"
type input "11.80"
type input "0.98"
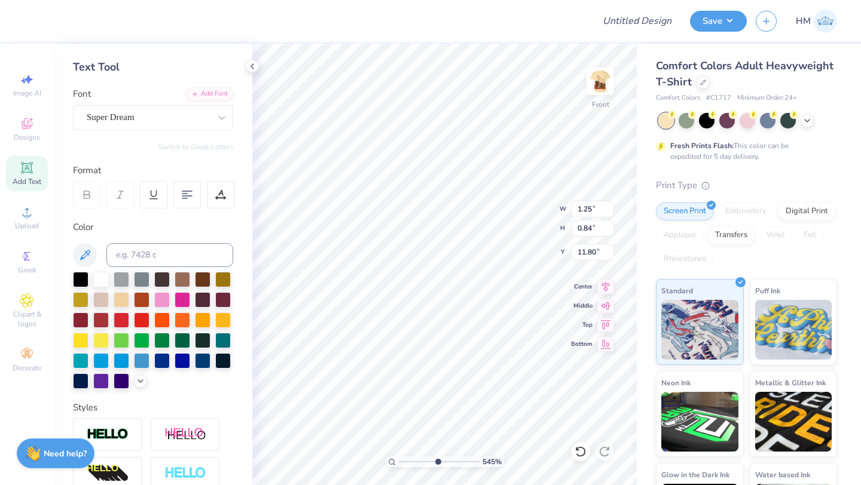
type input "0.66"
type input "11.98"
type input "1.04"
type input "0.76"
type input "11.88"
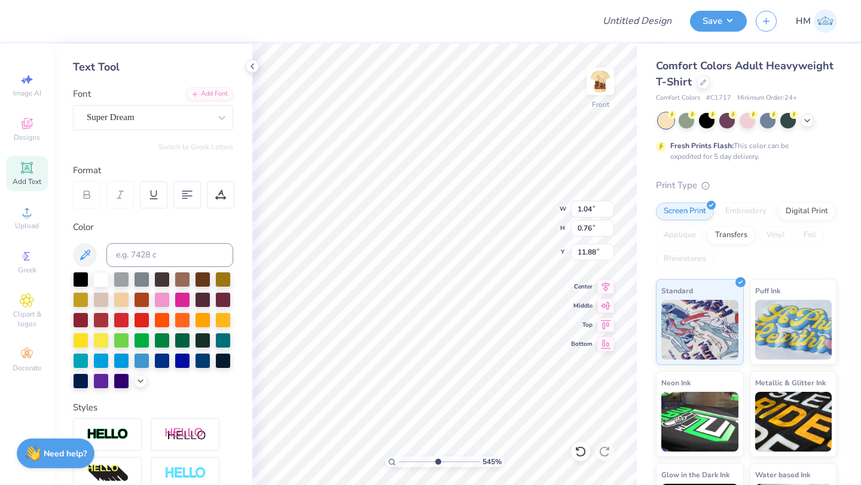
type input "11.32"
type input "7.26"
type input "11.11"
click at [252, 65] on icon at bounding box center [253, 67] width 10 height 10
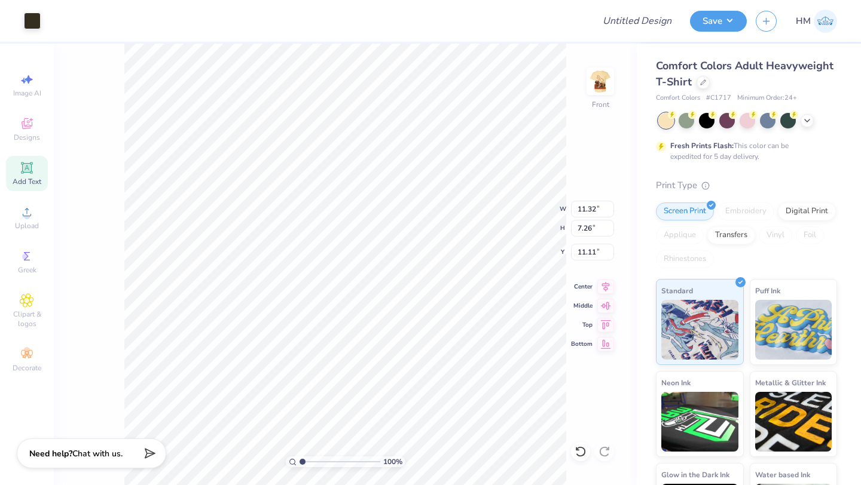
drag, startPoint x: 336, startPoint y: 460, endPoint x: 301, endPoint y: 463, distance: 35.4
type input "1"
click at [301, 463] on input "range" at bounding box center [340, 462] width 81 height 11
type input "3.58"
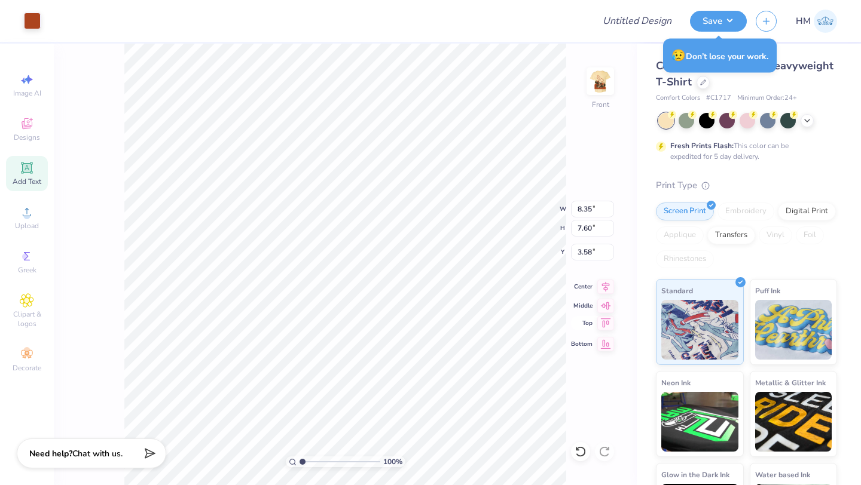
click at [580, 331] on div "Top" at bounding box center [592, 323] width 43 height 14
type input "0.50"
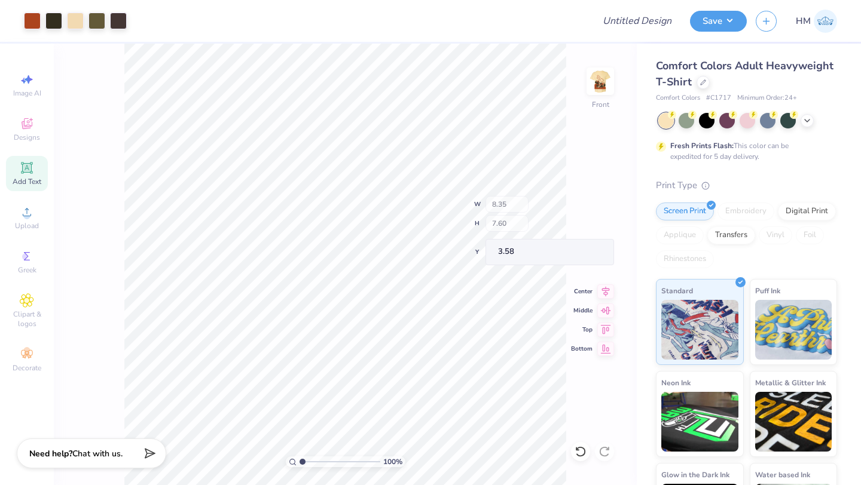
type input "3.58"
click at [119, 18] on div at bounding box center [118, 19] width 17 height 17
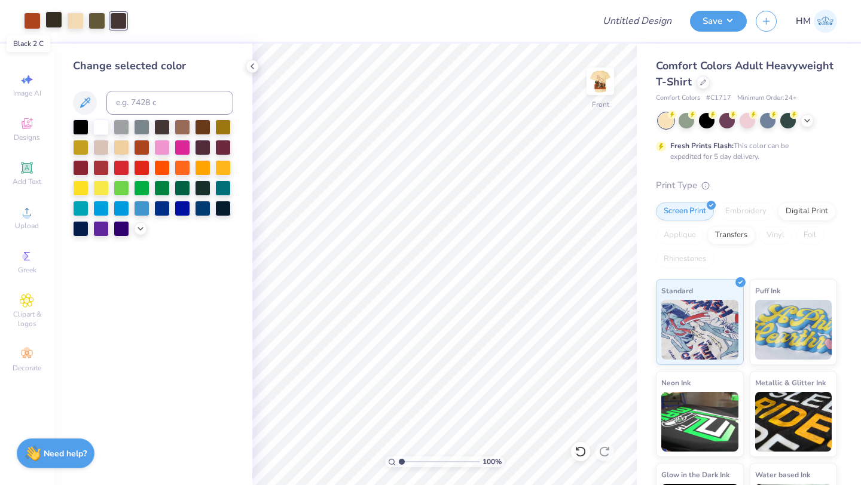
click at [46, 16] on div at bounding box center [53, 19] width 17 height 17
click at [46, 16] on div at bounding box center [53, 21] width 17 height 17
click at [100, 20] on div at bounding box center [96, 19] width 17 height 17
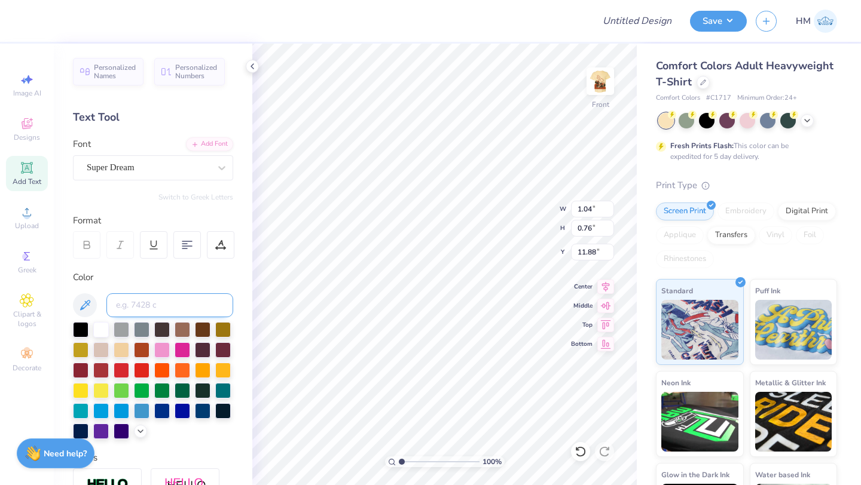
click at [175, 301] on input at bounding box center [169, 306] width 127 height 24
type input "7770 C"
click at [173, 309] on input at bounding box center [169, 306] width 127 height 24
type input "7770C"
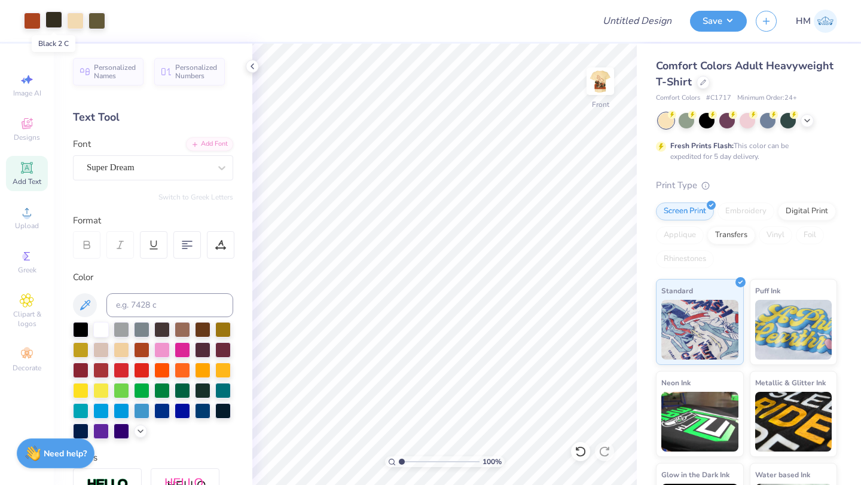
click at [54, 23] on div at bounding box center [53, 19] width 17 height 17
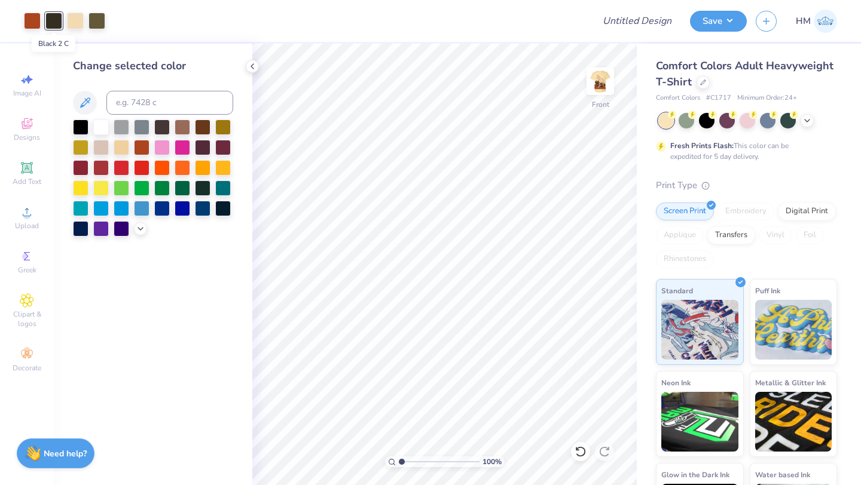
click at [54, 23] on div at bounding box center [53, 21] width 17 height 17
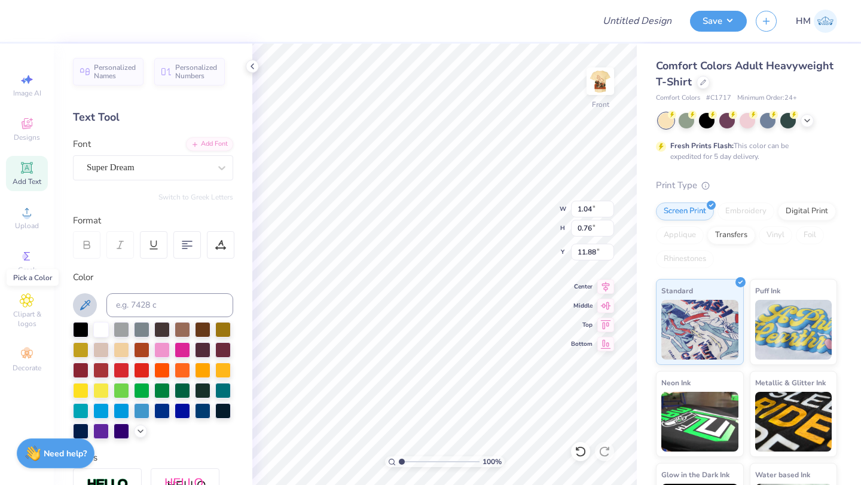
click at [88, 306] on icon at bounding box center [85, 305] width 14 height 14
click at [83, 304] on icon at bounding box center [85, 305] width 14 height 14
type input "7.28"
type input "6.62"
type input "4.56"
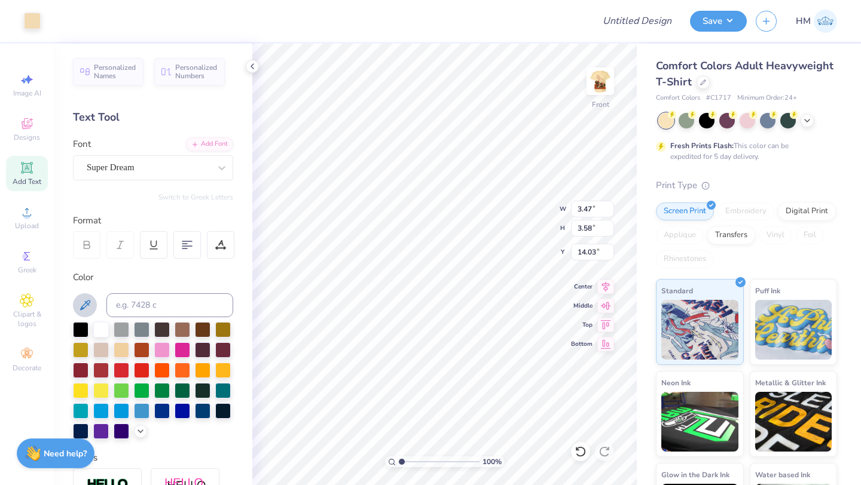
type input "6.95"
type input "5.94"
click at [583, 453] on icon at bounding box center [581, 452] width 12 height 12
type input "11.68"
click at [581, 448] on icon at bounding box center [581, 452] width 12 height 12
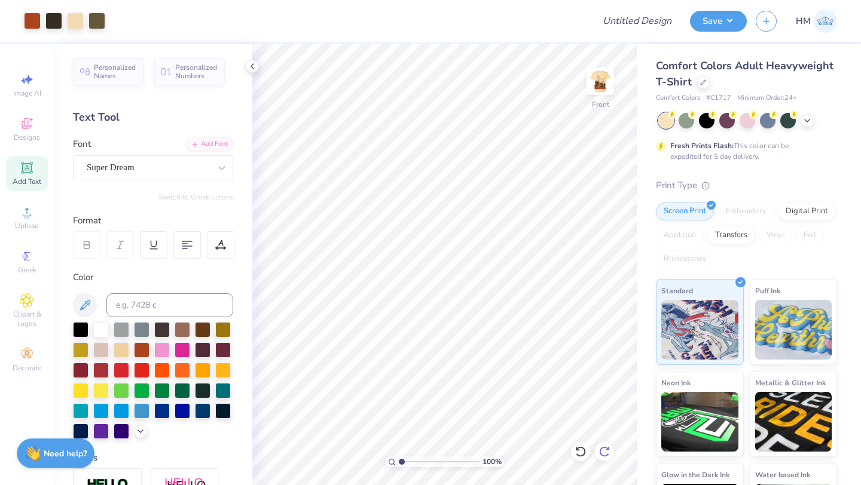
click at [606, 448] on icon at bounding box center [604, 452] width 12 height 12
click at [31, 80] on icon at bounding box center [29, 79] width 8 height 9
select select "4"
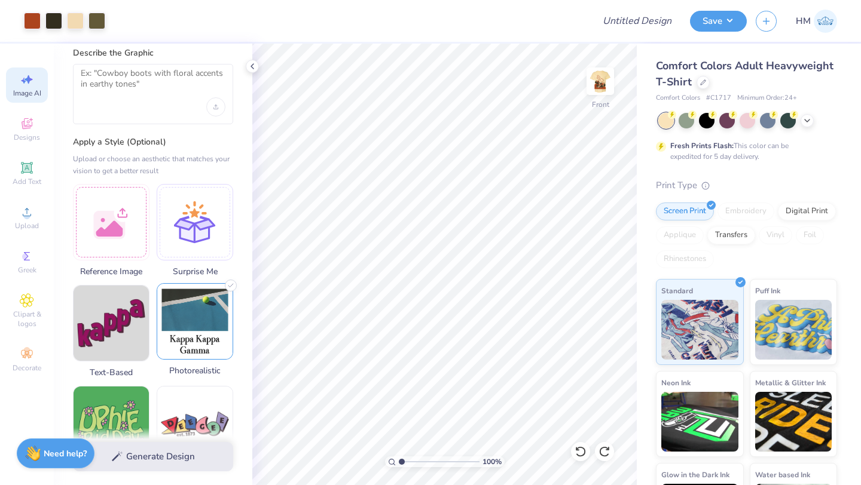
scroll to position [0, 0]
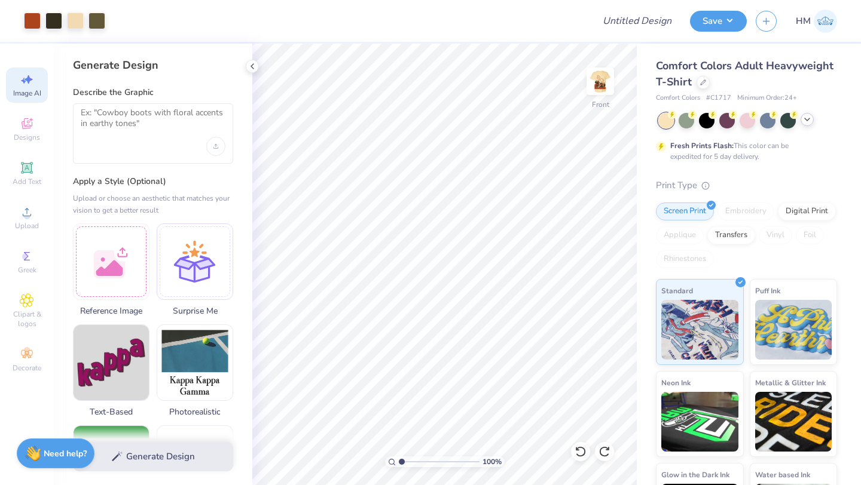
click at [808, 117] on icon at bounding box center [807, 120] width 10 height 10
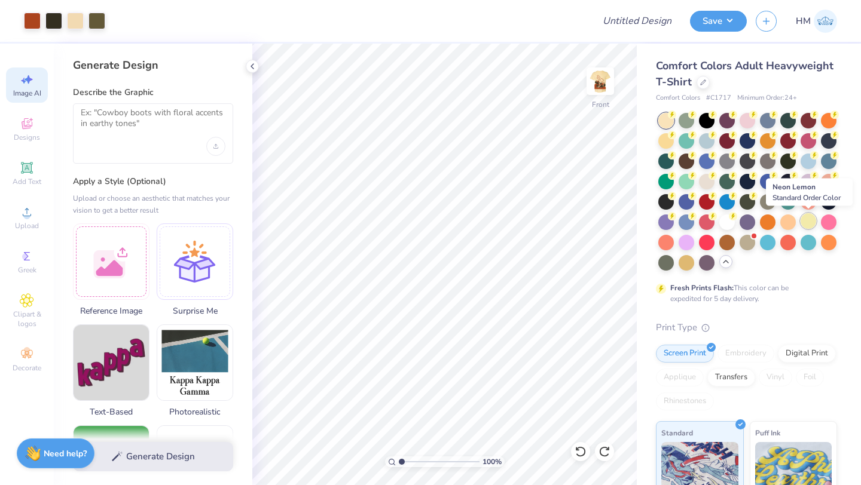
click at [811, 222] on div at bounding box center [809, 221] width 16 height 16
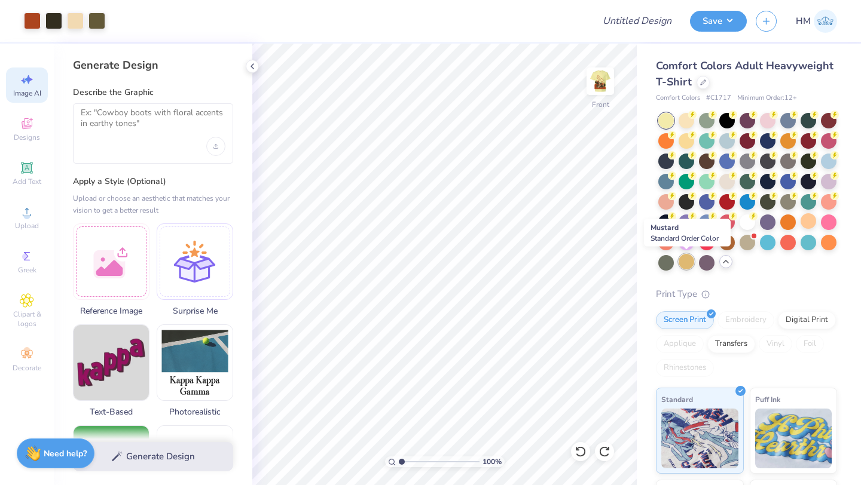
click at [683, 266] on div at bounding box center [687, 262] width 16 height 16
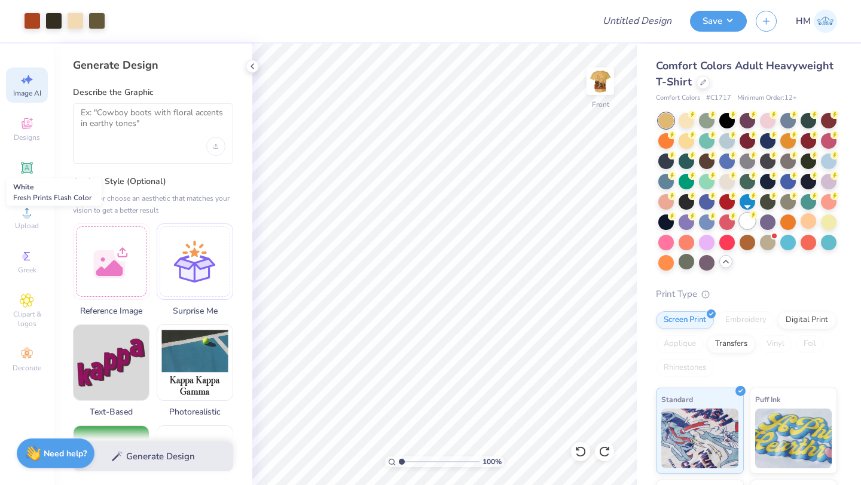
click at [746, 221] on div at bounding box center [748, 221] width 16 height 16
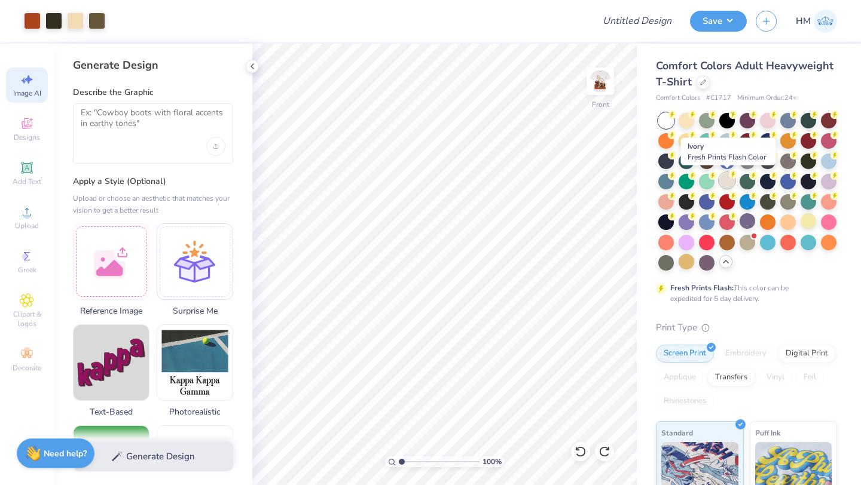
click at [729, 185] on div at bounding box center [727, 181] width 16 height 16
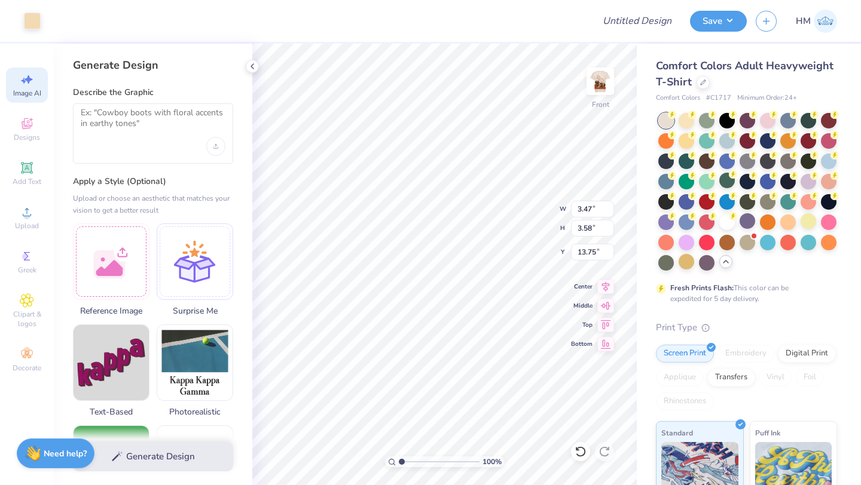
click at [248, 60] on div "Generate Design Describe the Graphic Apply a Style (Optional) Upload or choose …" at bounding box center [153, 265] width 199 height 442
click at [251, 63] on icon at bounding box center [253, 67] width 10 height 10
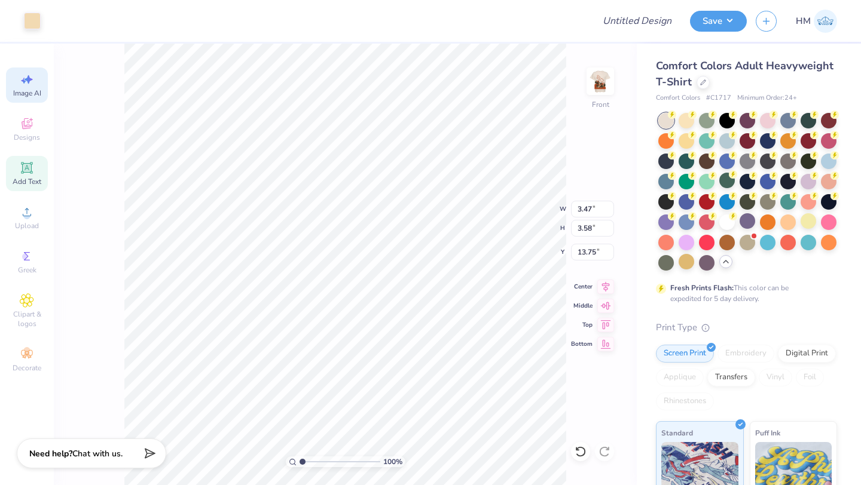
click at [29, 166] on icon at bounding box center [26, 167] width 9 height 9
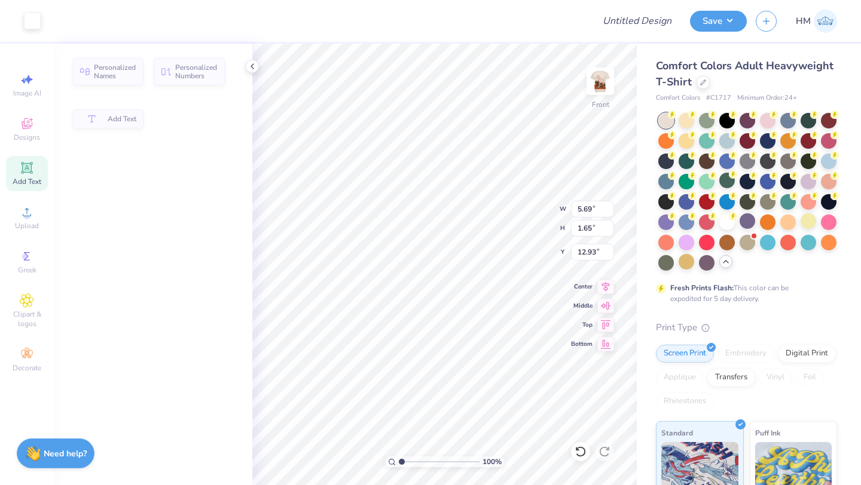
type input "5.69"
type input "1.65"
type input "12.93"
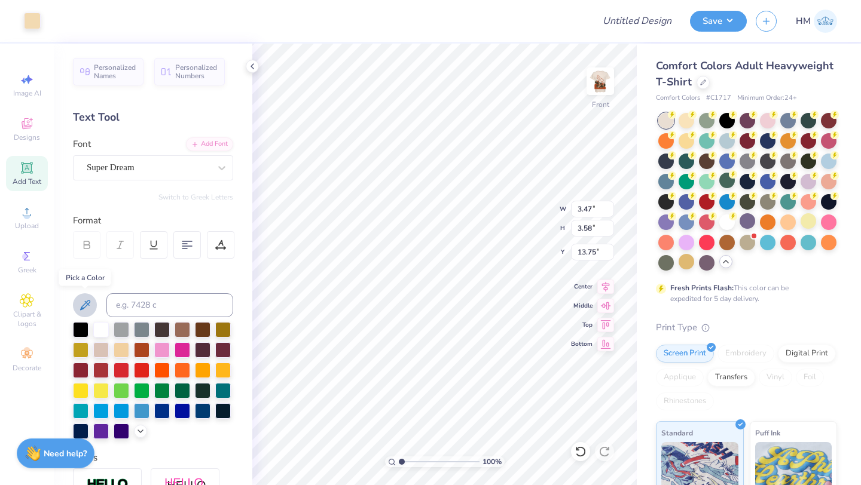
click at [77, 304] on button at bounding box center [85, 306] width 24 height 24
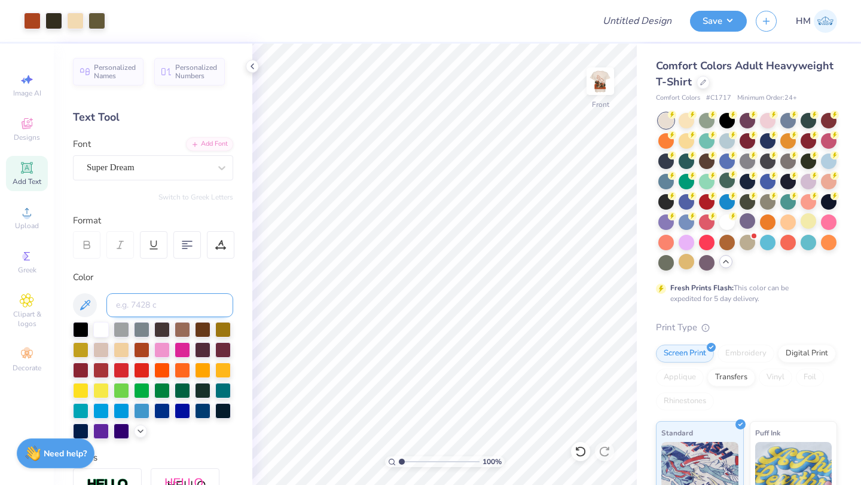
click at [124, 303] on input at bounding box center [169, 306] width 127 height 24
type input "ivory"
click at [173, 307] on input "ivory" at bounding box center [169, 306] width 127 height 24
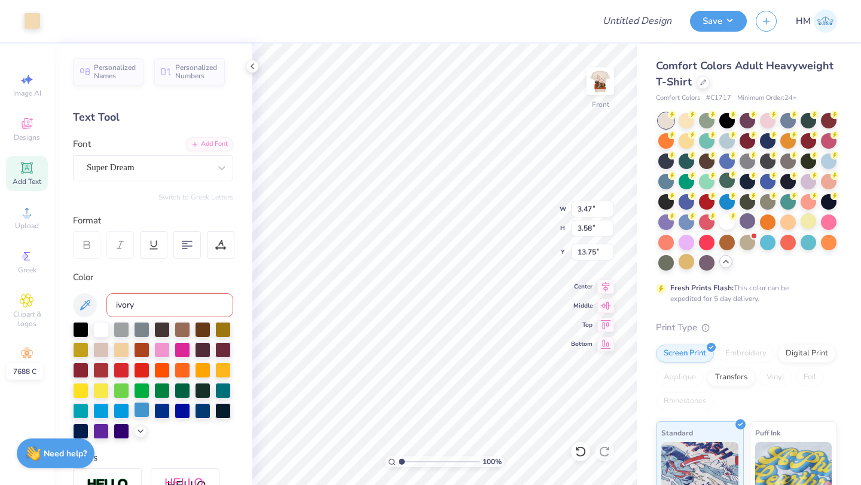
scroll to position [44, 0]
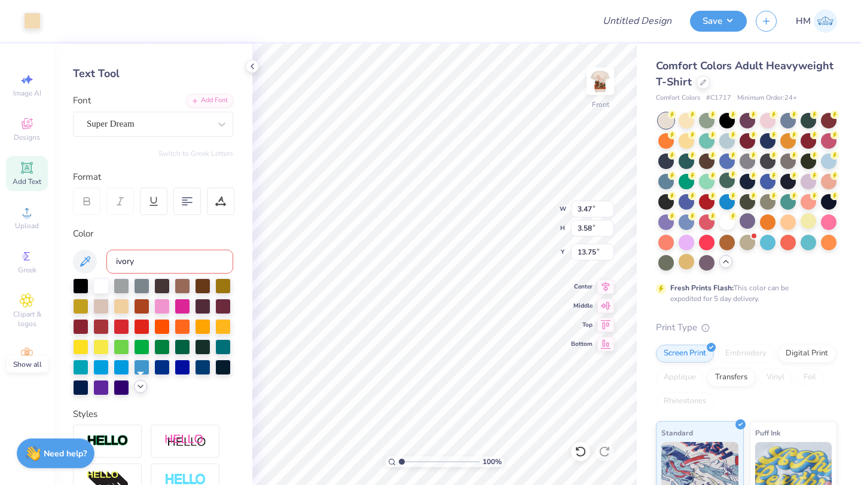
click at [140, 390] on icon at bounding box center [141, 387] width 10 height 10
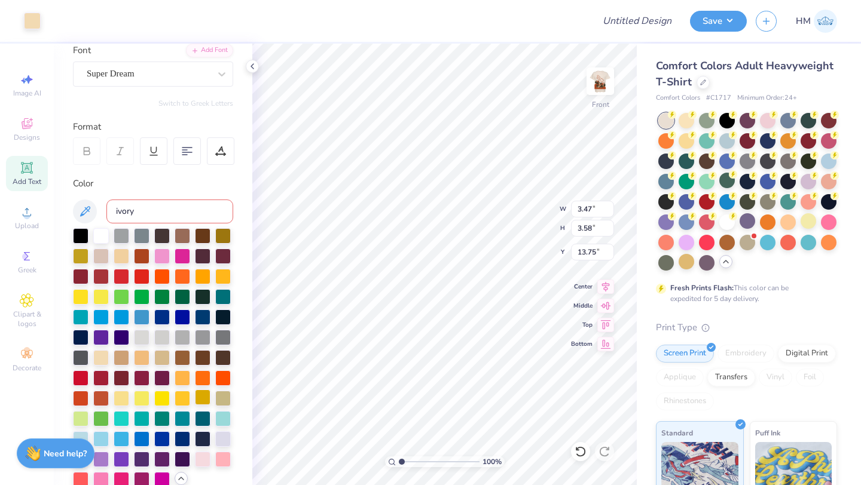
scroll to position [147, 0]
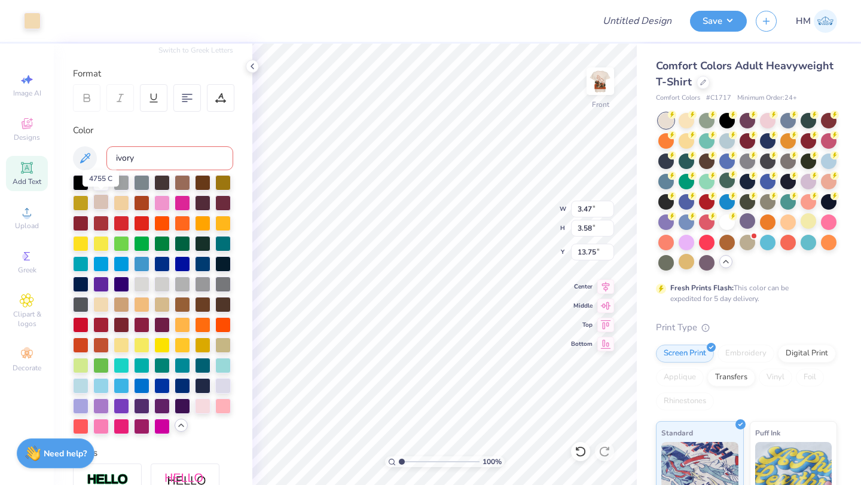
click at [103, 197] on div at bounding box center [101, 202] width 16 height 16
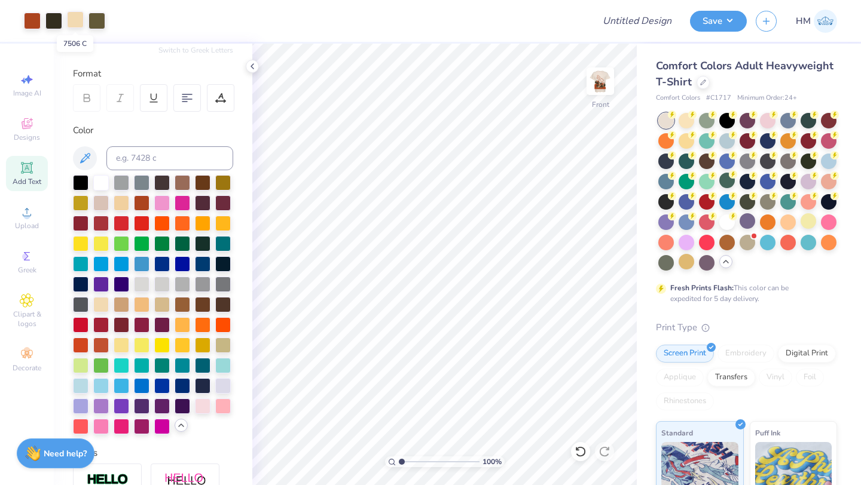
click at [76, 20] on div at bounding box center [75, 19] width 17 height 17
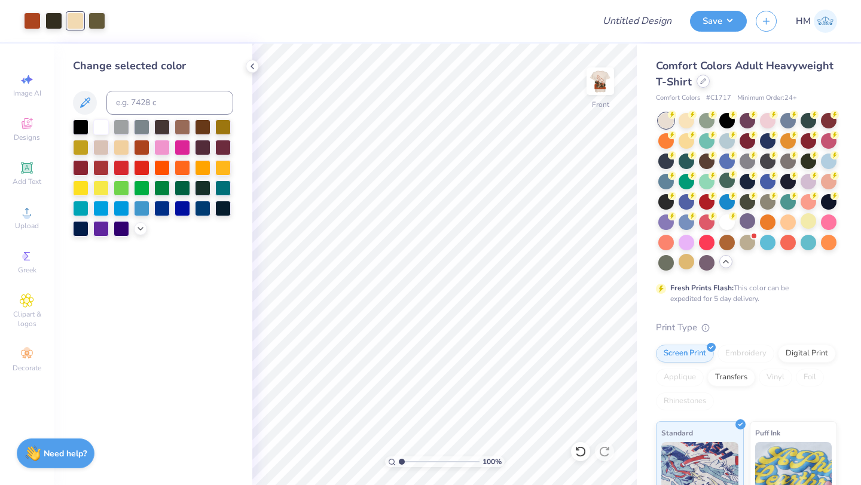
click at [703, 83] on icon at bounding box center [703, 81] width 6 height 6
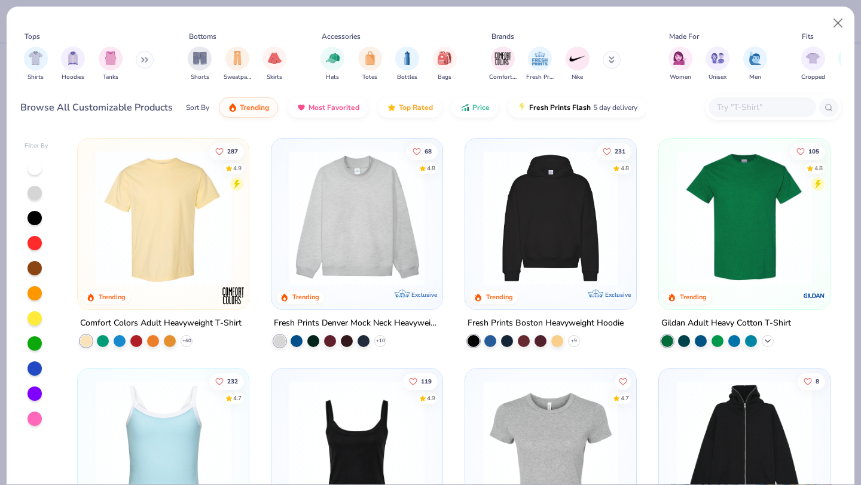
click at [769, 340] on icon at bounding box center [768, 342] width 10 height 10
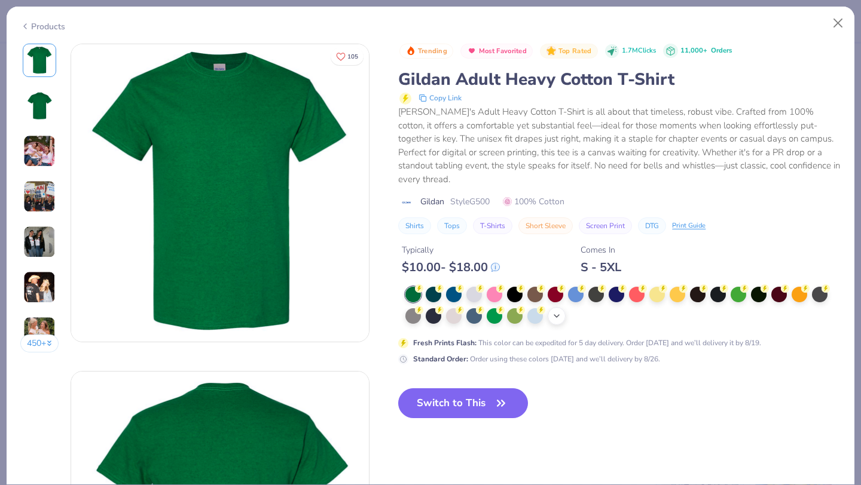
click at [558, 315] on polyline at bounding box center [556, 316] width 5 height 2
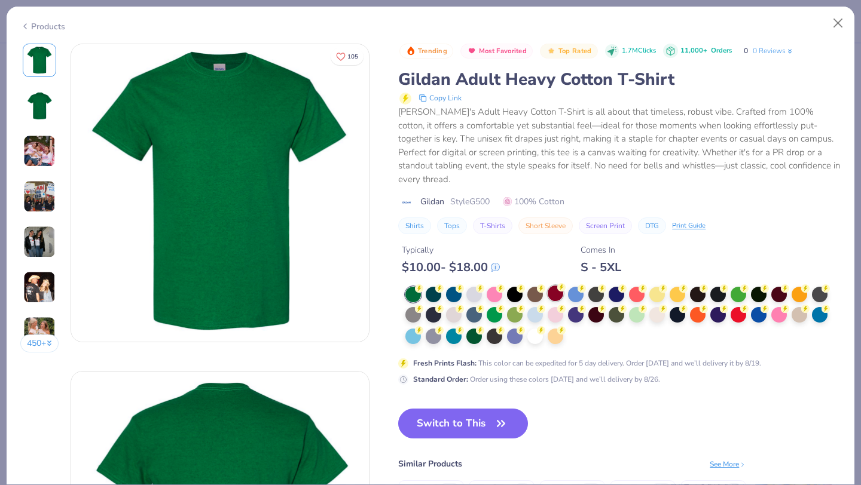
click at [555, 301] on div at bounding box center [556, 294] width 16 height 16
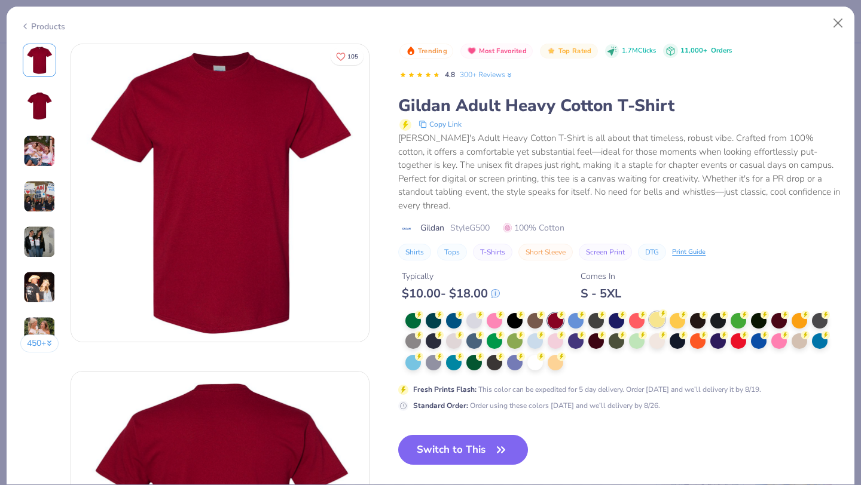
click at [658, 312] on div at bounding box center [657, 320] width 16 height 16
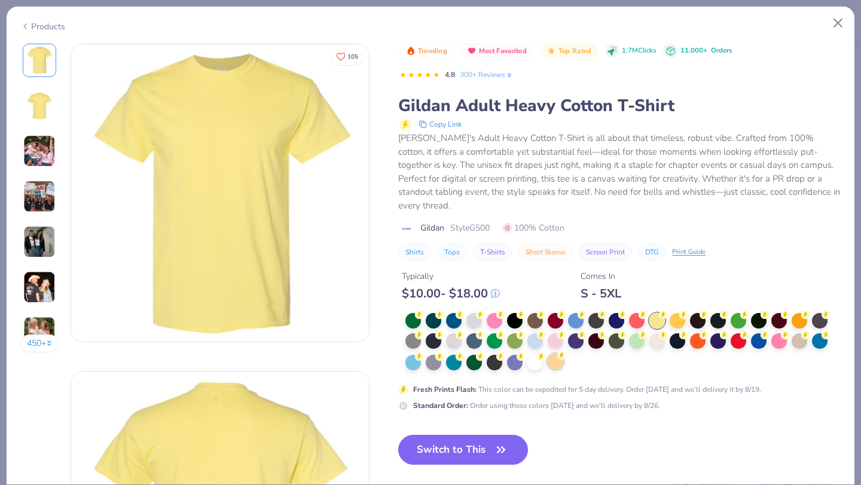
click at [556, 354] on div at bounding box center [556, 362] width 16 height 16
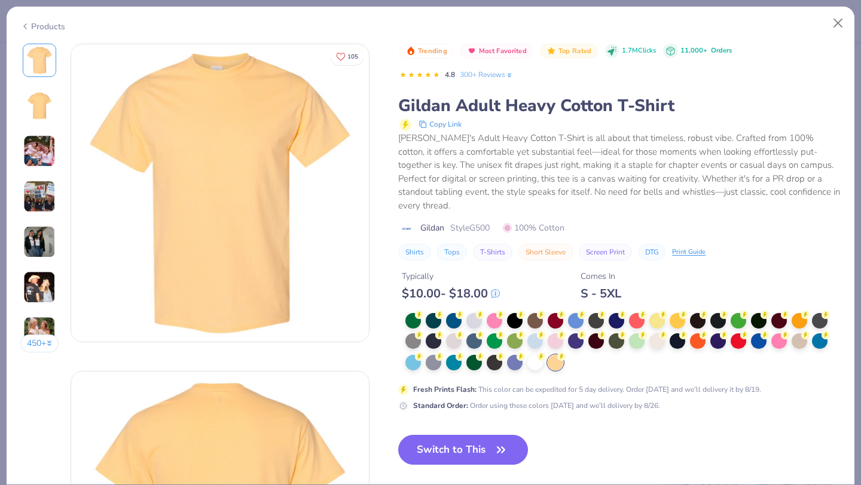
click at [477, 435] on button "Switch to This" at bounding box center [463, 450] width 130 height 30
click at [499, 447] on icon "button" at bounding box center [500, 449] width 7 height 5
click at [490, 439] on button "Switch to This" at bounding box center [463, 450] width 130 height 30
click at [493, 442] on icon "button" at bounding box center [501, 450] width 17 height 17
click at [503, 162] on div "[PERSON_NAME]'s Adult Heavy Cotton T-Shirt is all about that timeless, robust v…" at bounding box center [619, 172] width 442 height 81
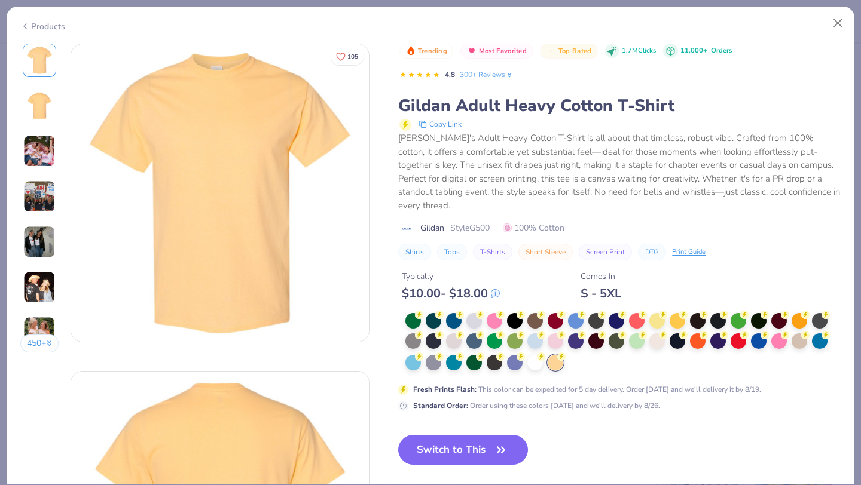
click at [484, 435] on button "Switch to This" at bounding box center [463, 450] width 130 height 30
click at [551, 222] on div "Trending Most Favorited Top Rated 1.7M Clicks 11,000+ Orders 4.8 300+ Reviews G…" at bounding box center [619, 153] width 442 height 218
